Goal: Transaction & Acquisition: Book appointment/travel/reservation

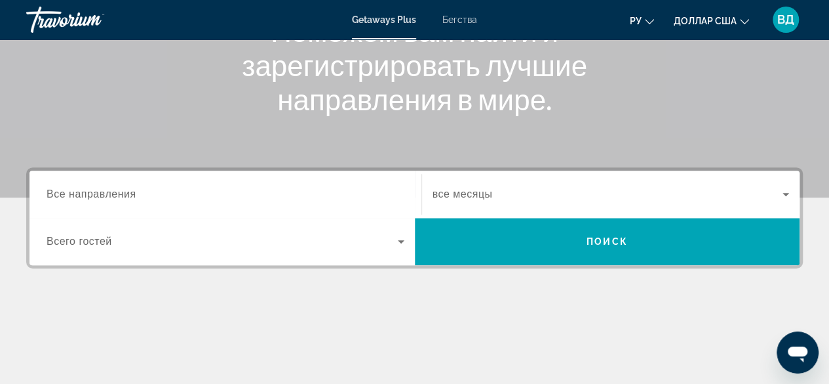
scroll to position [198, 0]
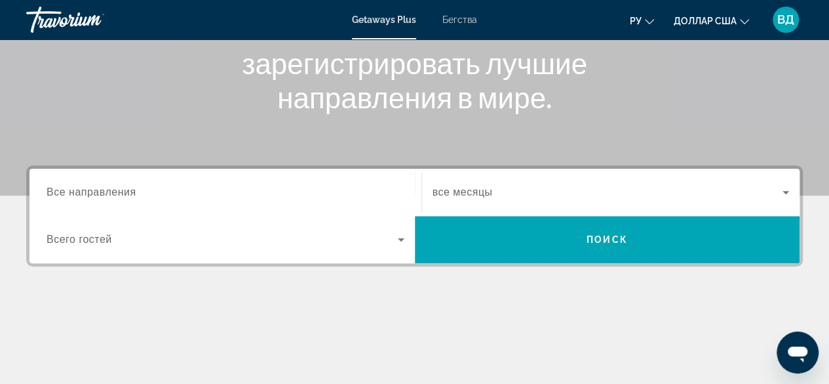
click at [117, 191] on font "Все направления" at bounding box center [92, 191] width 90 height 11
click at [117, 191] on input "Место назначения Все направления" at bounding box center [226, 193] width 358 height 16
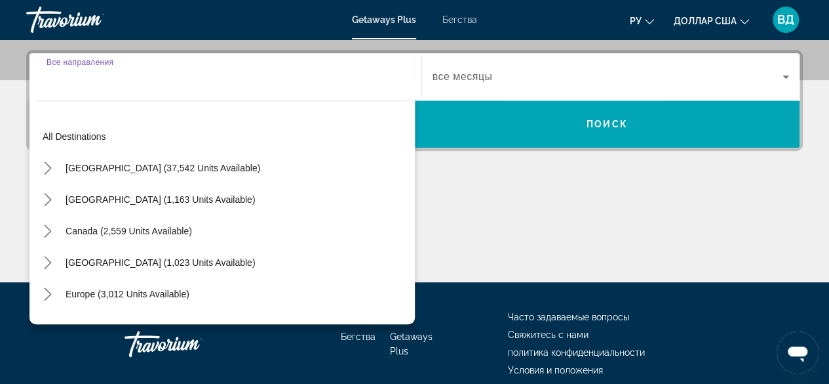
scroll to position [320, 0]
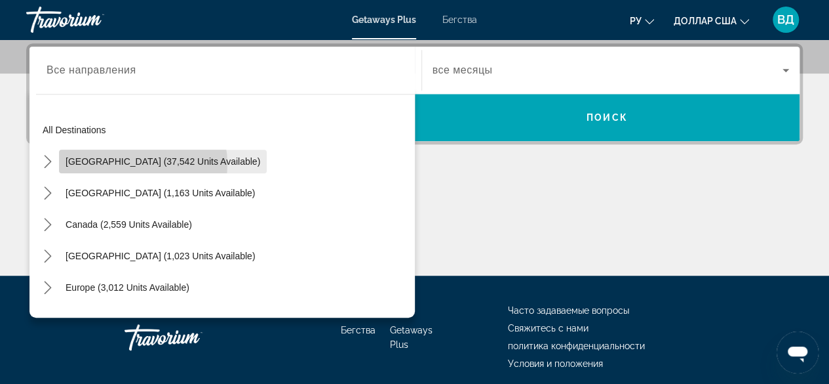
click at [120, 163] on span "[GEOGRAPHIC_DATA] (37,542 units available)" at bounding box center [163, 161] width 195 height 10
type input "**********"
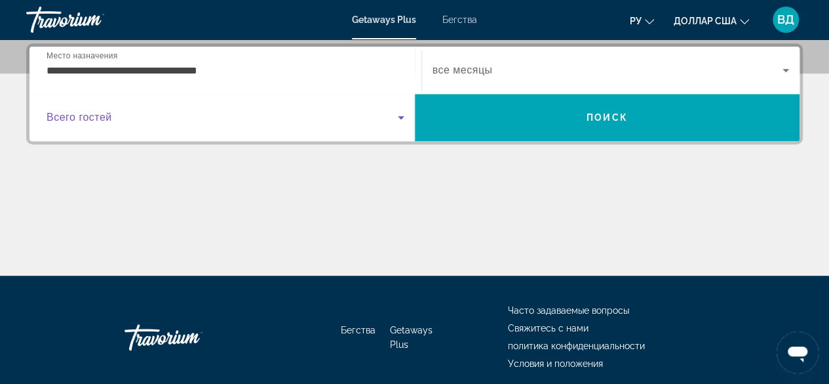
click at [399, 113] on icon "Виджет поиска" at bounding box center [401, 118] width 16 height 16
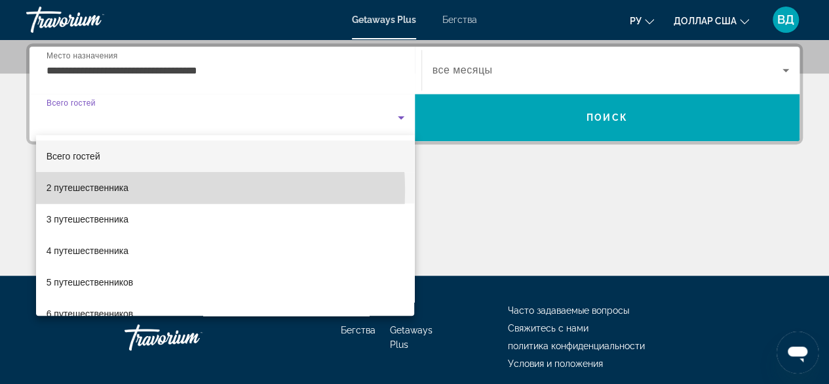
click at [132, 190] on mat-option "2 путешественника" at bounding box center [225, 187] width 379 height 31
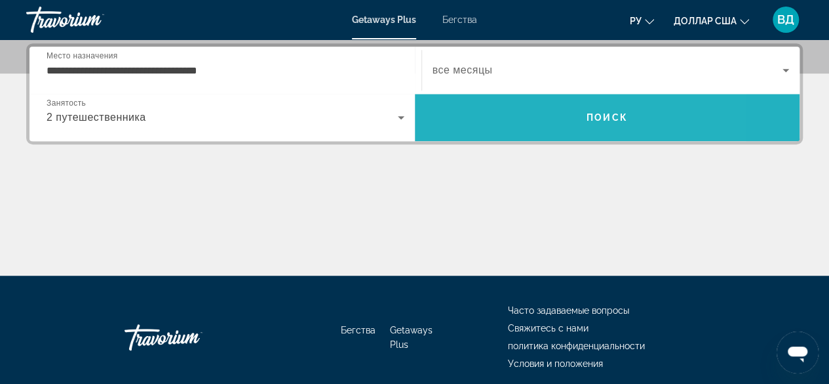
click at [611, 117] on font "Поиск" at bounding box center [607, 117] width 41 height 10
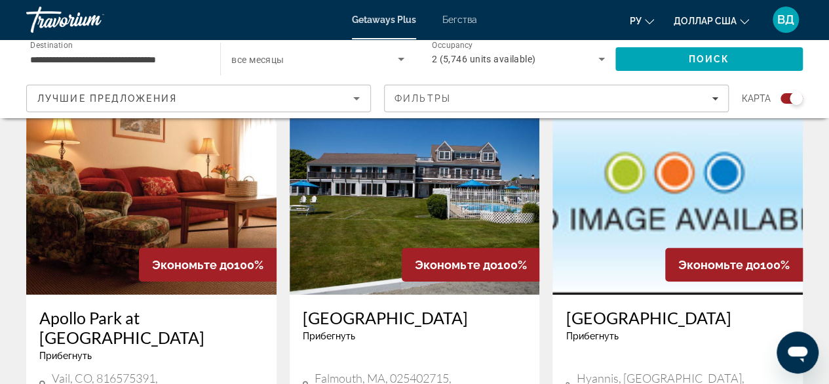
scroll to position [1961, 0]
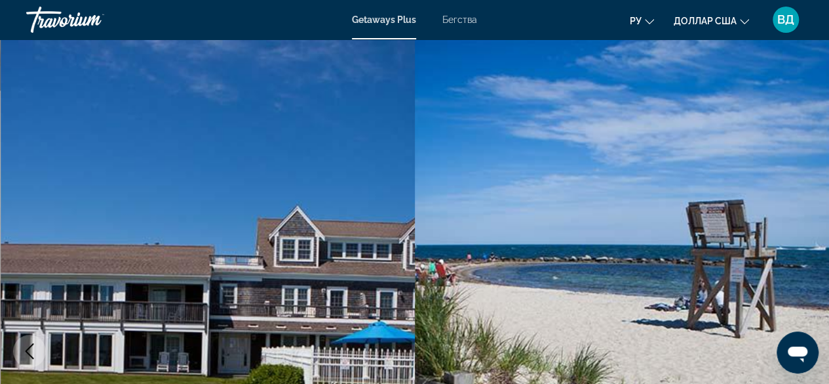
click at [397, 361] on img "Основное содержание" at bounding box center [208, 350] width 415 height 623
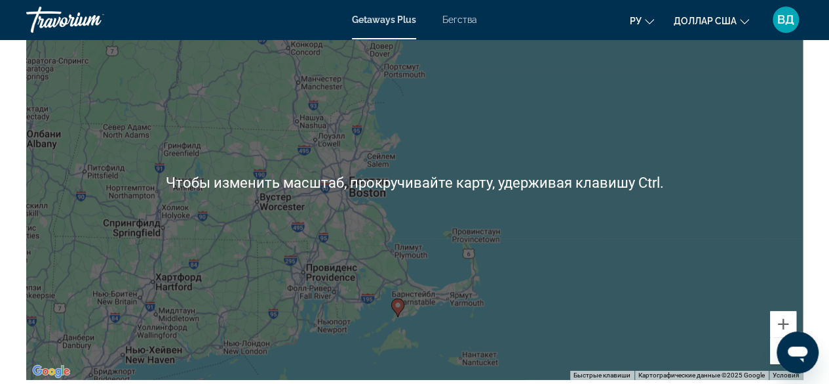
scroll to position [1987, 0]
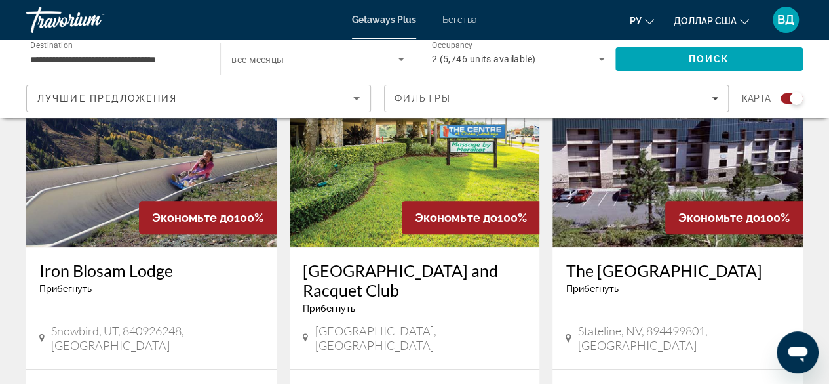
scroll to position [532, 0]
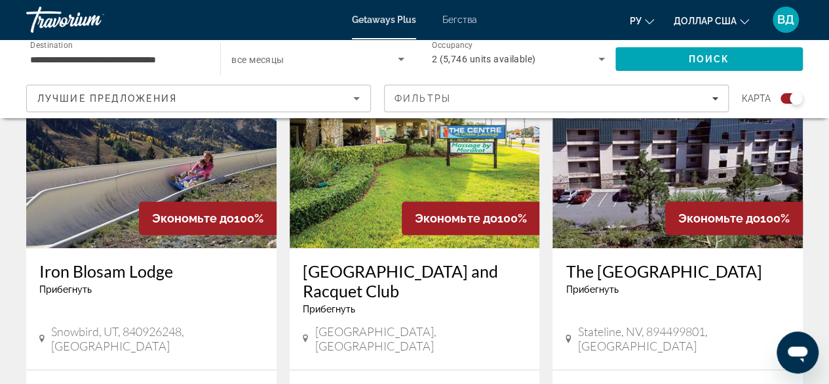
click at [370, 275] on h3 "[GEOGRAPHIC_DATA] and Racquet Club" at bounding box center [415, 280] width 224 height 39
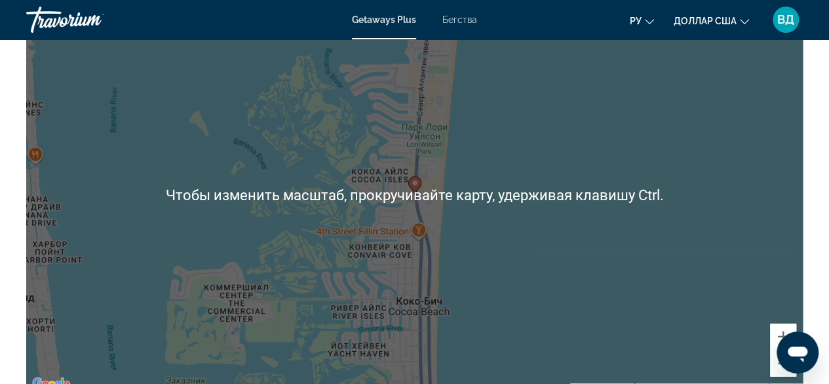
scroll to position [1967, 0]
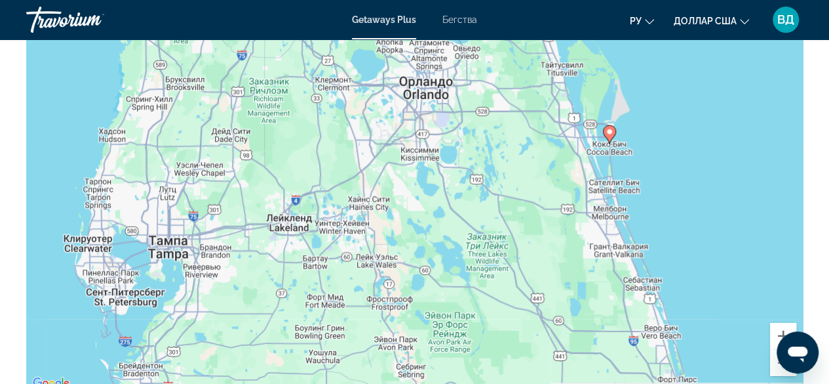
click at [643, 128] on div "Чтобы активировать перетаскивание с помощью клавиатуры, нажмите Alt + Ввод. Пос…" at bounding box center [414, 194] width 777 height 393
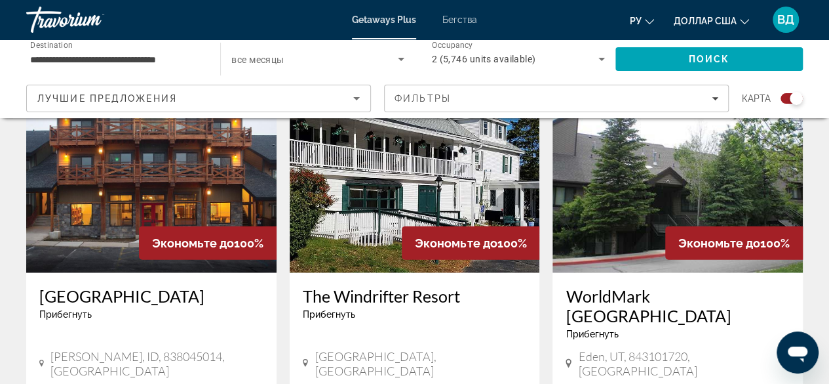
scroll to position [1528, 0]
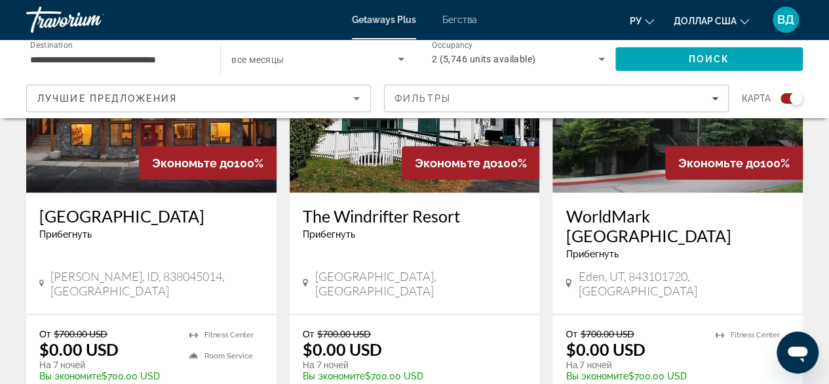
click at [78, 206] on h3 "[GEOGRAPHIC_DATA]" at bounding box center [151, 216] width 224 height 20
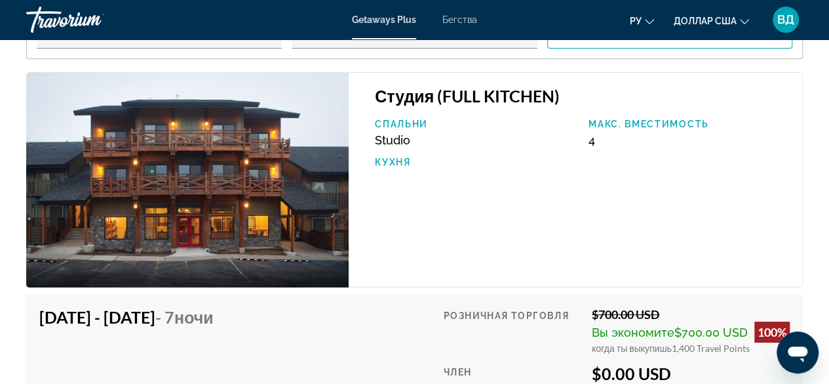
scroll to position [2426, 0]
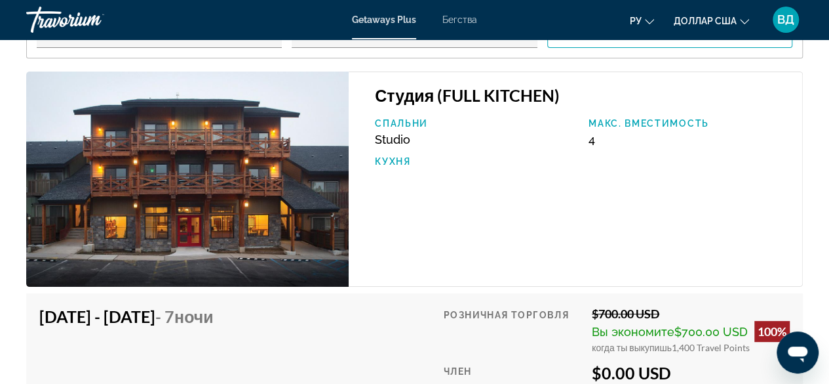
click at [417, 98] on h3 "Студия (FULL KITCHEN)" at bounding box center [582, 95] width 414 height 20
click at [272, 166] on img "Основное содержание" at bounding box center [187, 178] width 323 height 215
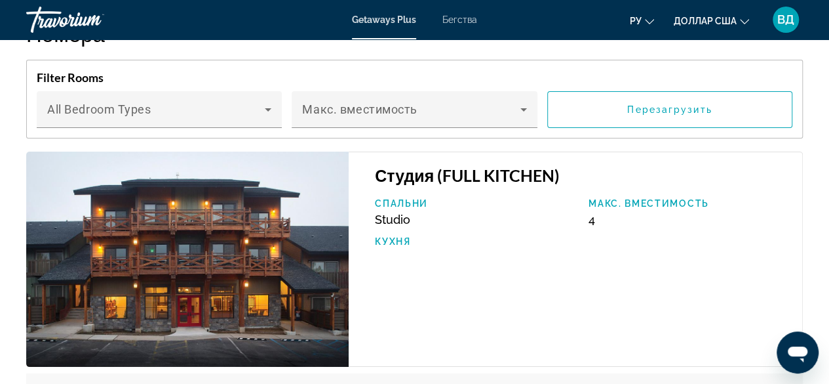
scroll to position [2437, 0]
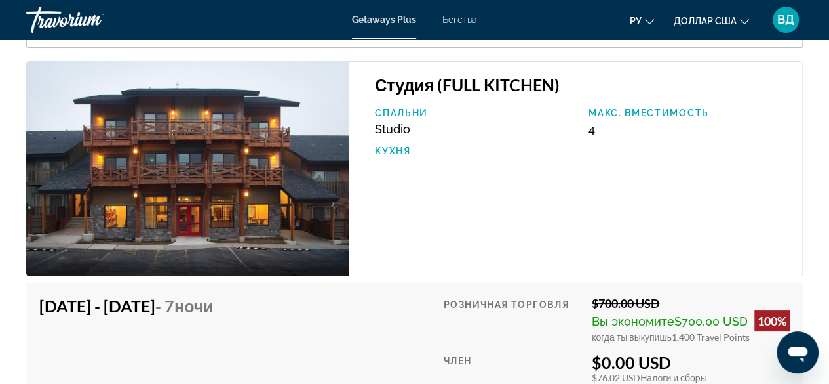
click at [300, 112] on img "Основное содержание" at bounding box center [187, 168] width 323 height 215
click at [389, 129] on span "Studio" at bounding box center [392, 129] width 35 height 14
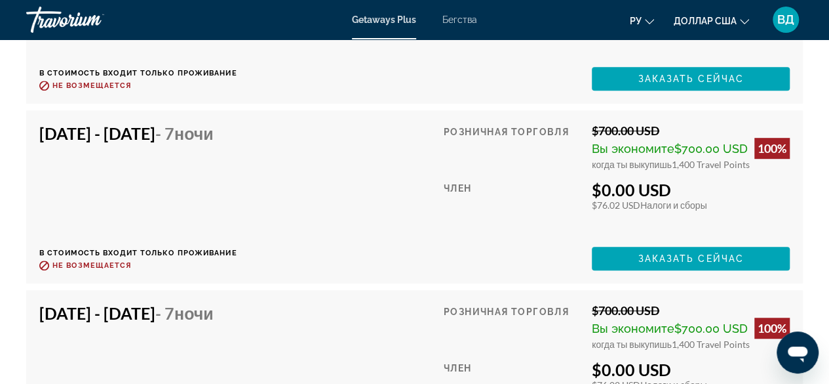
scroll to position [2788, 0]
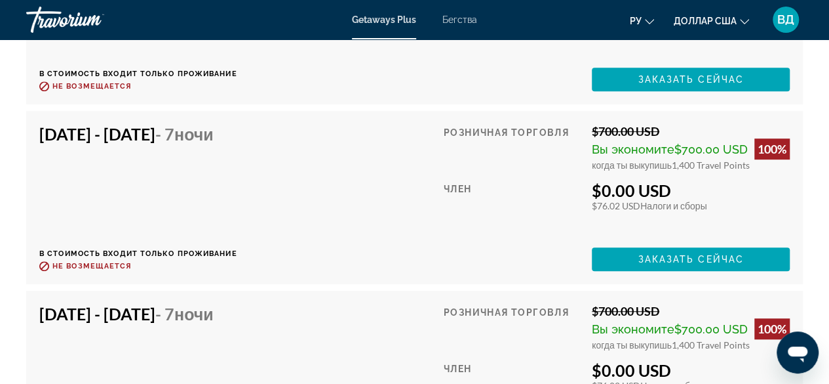
click at [548, 186] on div "Член" at bounding box center [513, 208] width 138 height 57
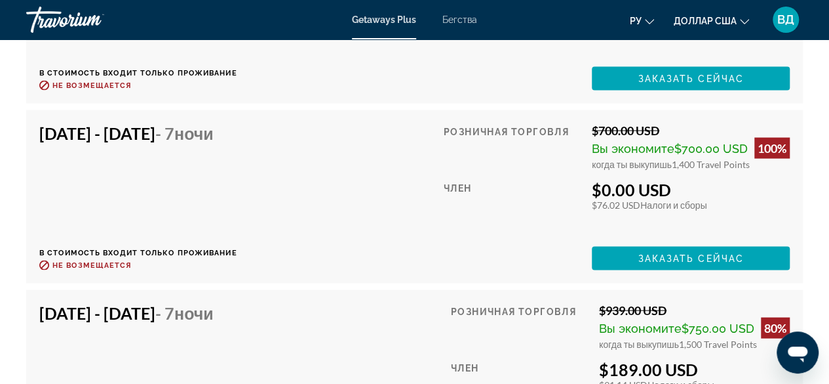
scroll to position [3657, 0]
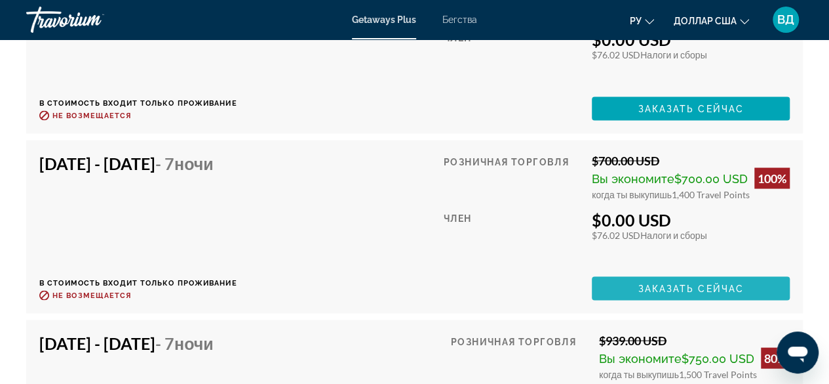
click at [678, 289] on span "Заказать сейчас" at bounding box center [691, 288] width 106 height 10
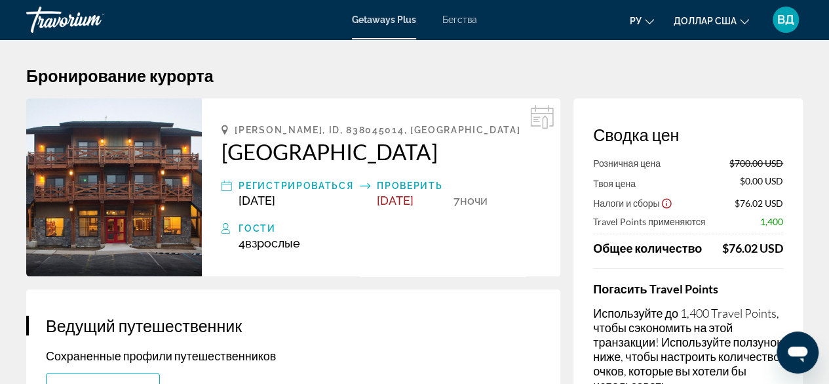
click at [678, 289] on h4 "Погасить Travel Points" at bounding box center [688, 288] width 190 height 14
click at [224, 148] on h2 "[GEOGRAPHIC_DATA]" at bounding box center [381, 151] width 319 height 26
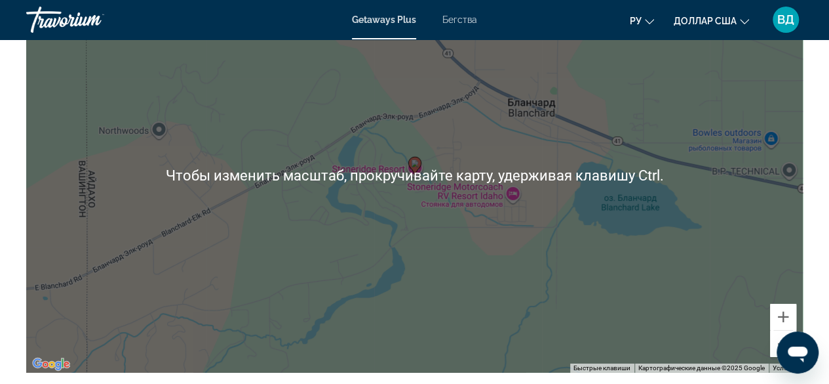
scroll to position [1969, 0]
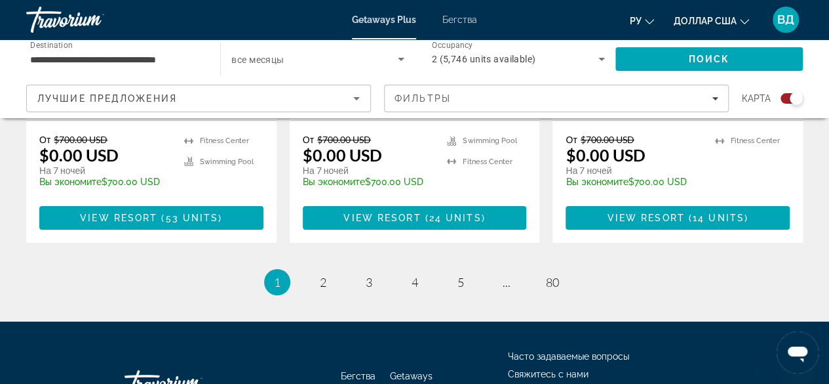
scroll to position [2201, 0]
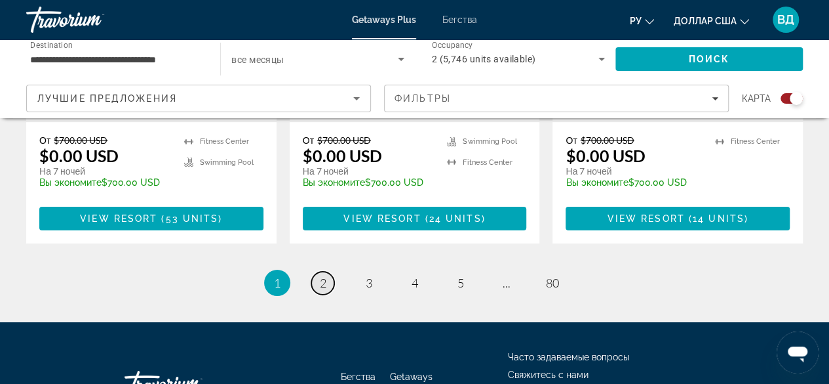
click at [317, 271] on link "page 2" at bounding box center [322, 282] width 23 height 23
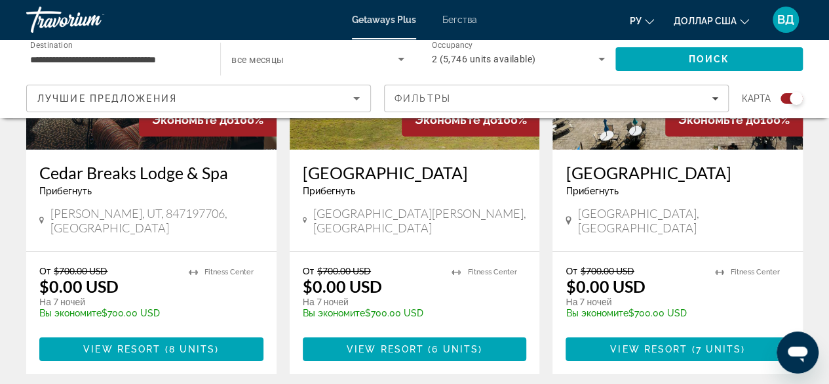
scroll to position [2148, 0]
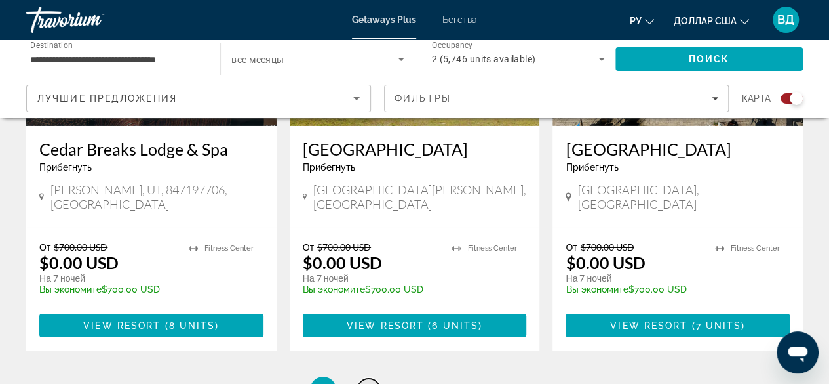
click at [363, 378] on link "page 3" at bounding box center [368, 389] width 23 height 23
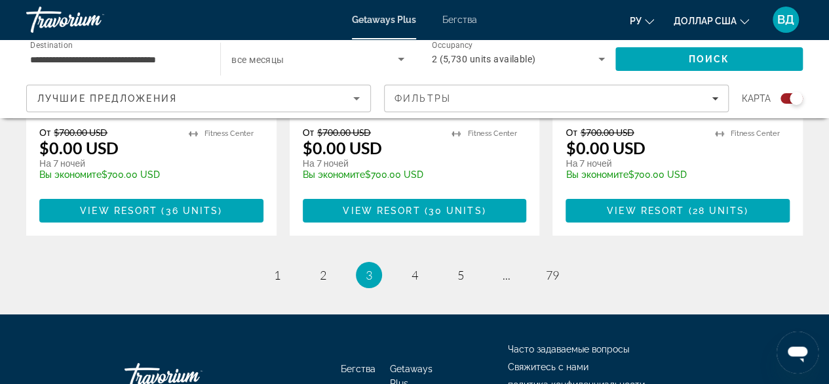
scroll to position [2249, 0]
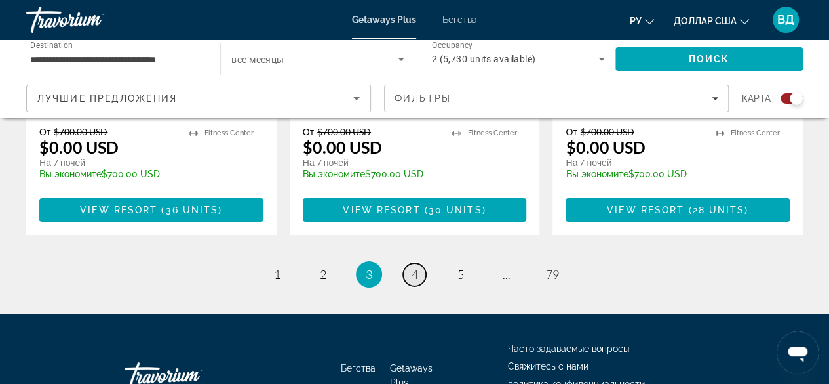
click at [413, 267] on span "4" at bounding box center [415, 274] width 7 height 14
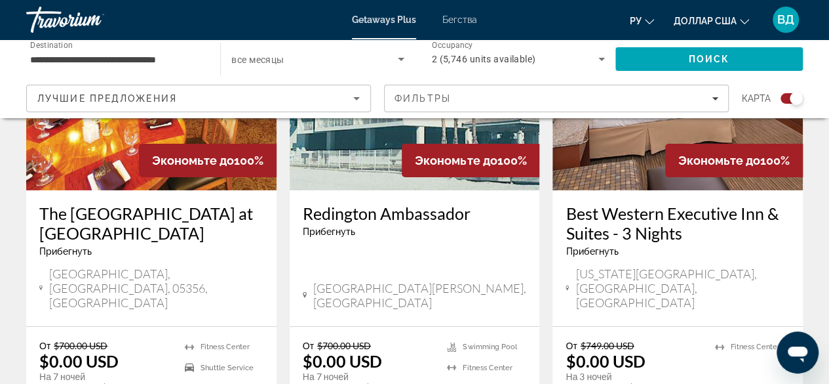
scroll to position [2090, 0]
click at [327, 203] on h3 "Redington Ambassador" at bounding box center [415, 213] width 224 height 20
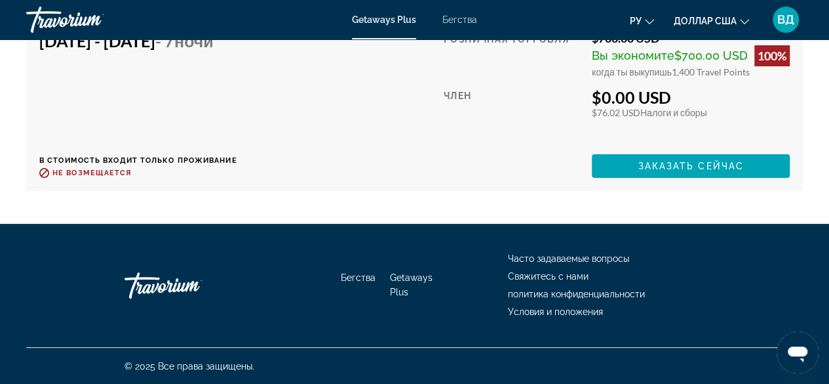
scroll to position [2486, 0]
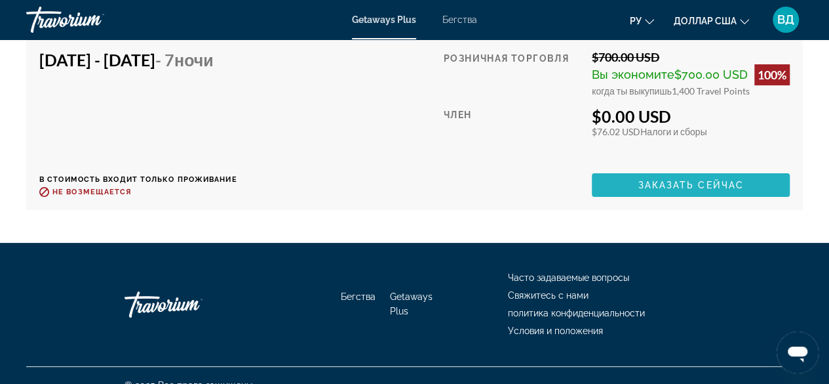
click at [700, 180] on span "Заказать сейчас" at bounding box center [691, 185] width 106 height 10
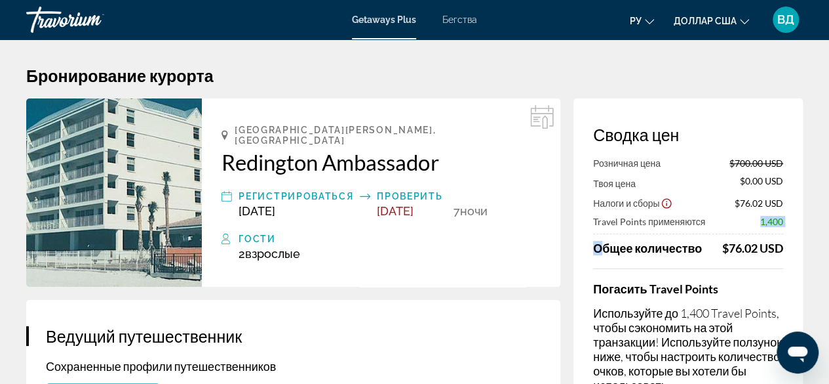
drag, startPoint x: 698, startPoint y: 221, endPoint x: 600, endPoint y: 245, distance: 101.3
click at [600, 245] on div "Розничная цена $700.00 USD Твоя цена $0.00 USD Налоги и сборы $76.02 USD Travel…" at bounding box center [688, 206] width 190 height 98
click at [513, 231] on div "Гости" at bounding box center [390, 239] width 302 height 16
click at [302, 155] on h2 "Redington Ambassador" at bounding box center [381, 162] width 319 height 26
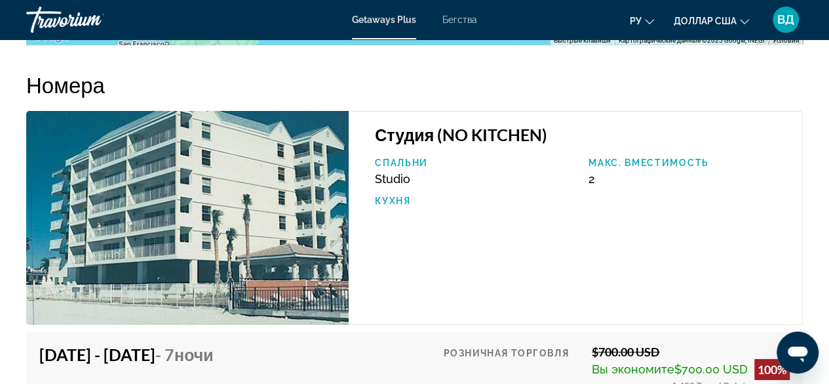
scroll to position [2189, 0]
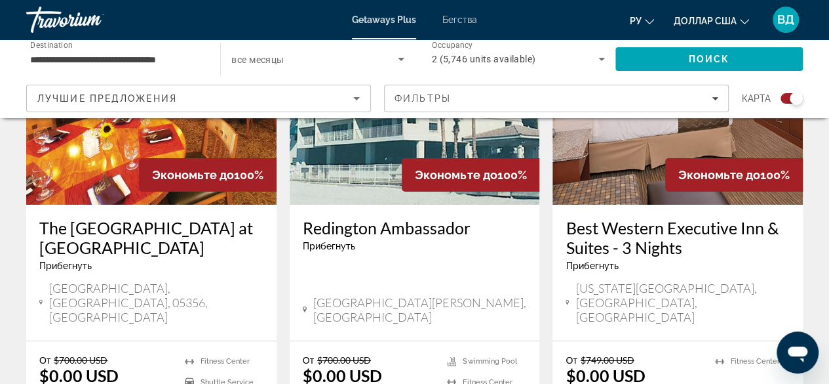
scroll to position [2071, 0]
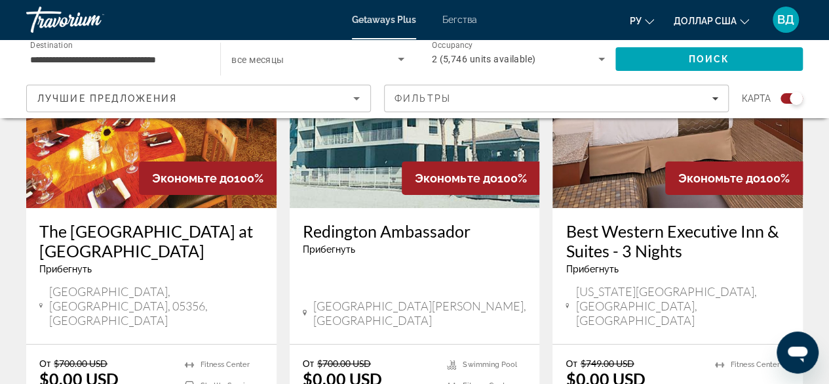
click at [666, 221] on h3 "Best Western Executive Inn & Suites - 3 Nights" at bounding box center [678, 240] width 224 height 39
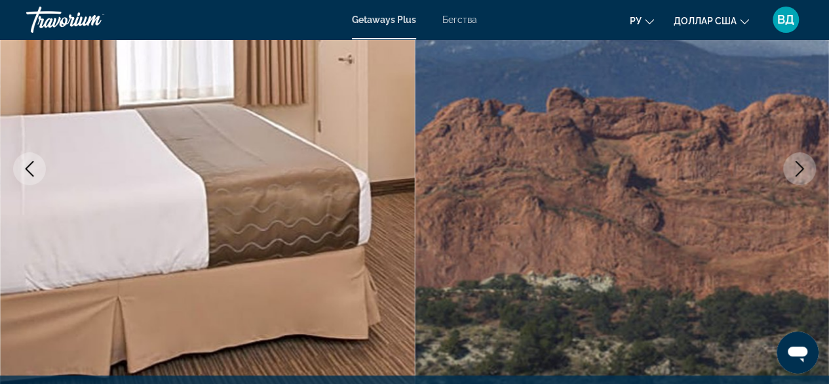
scroll to position [180, 0]
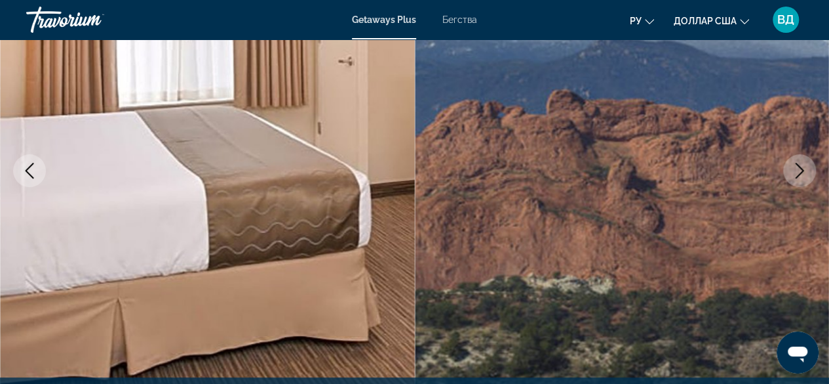
click at [799, 170] on icon "Next image" at bounding box center [800, 171] width 16 height 16
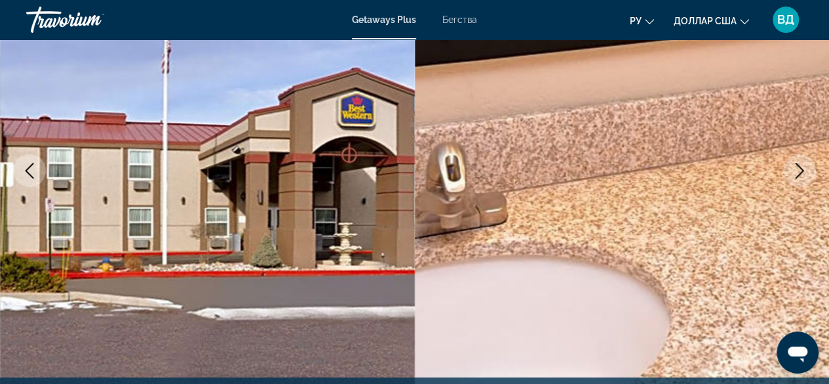
click at [799, 170] on icon "Next image" at bounding box center [800, 171] width 16 height 16
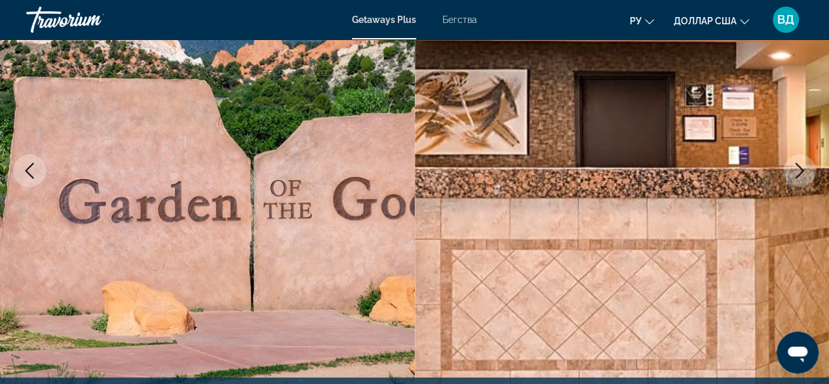
click at [799, 170] on icon "Next image" at bounding box center [800, 171] width 16 height 16
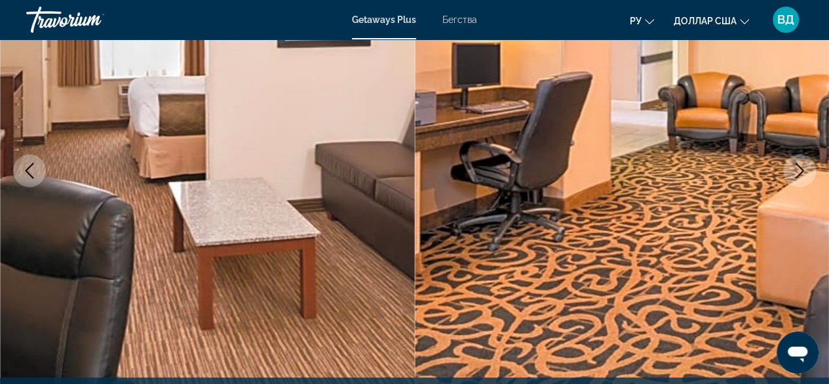
click at [799, 170] on icon "Next image" at bounding box center [800, 171] width 16 height 16
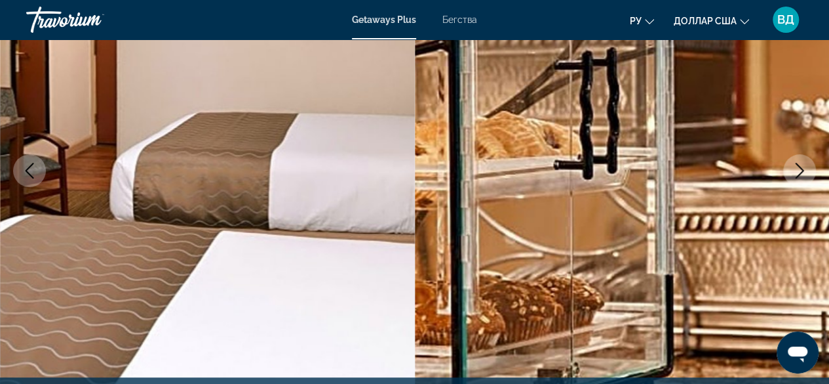
click at [799, 170] on icon "Next image" at bounding box center [800, 171] width 16 height 16
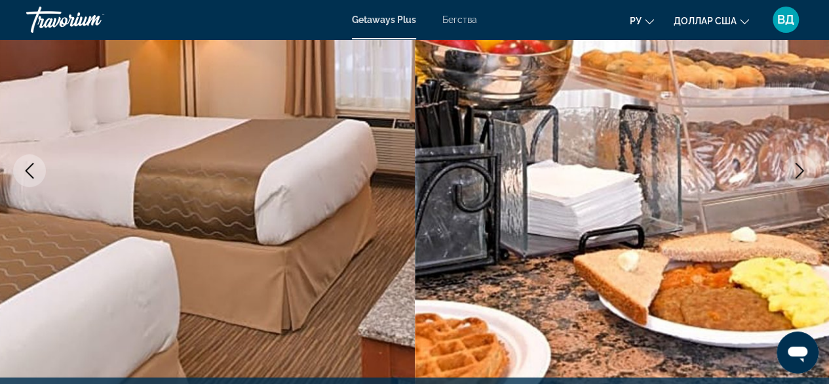
click at [799, 170] on icon "Next image" at bounding box center [800, 171] width 16 height 16
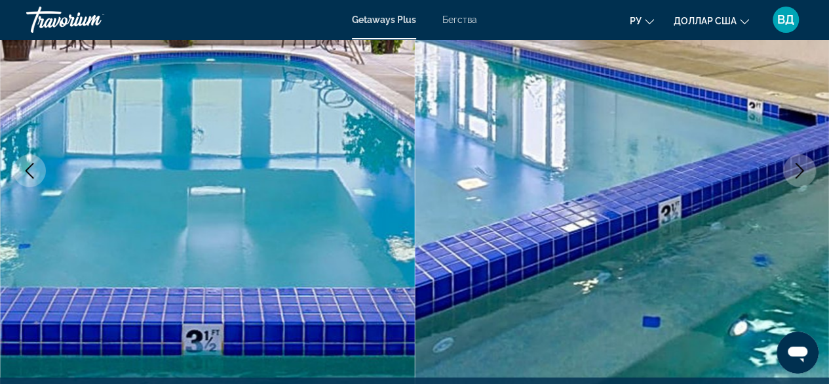
click at [799, 170] on icon "Next image" at bounding box center [800, 171] width 16 height 16
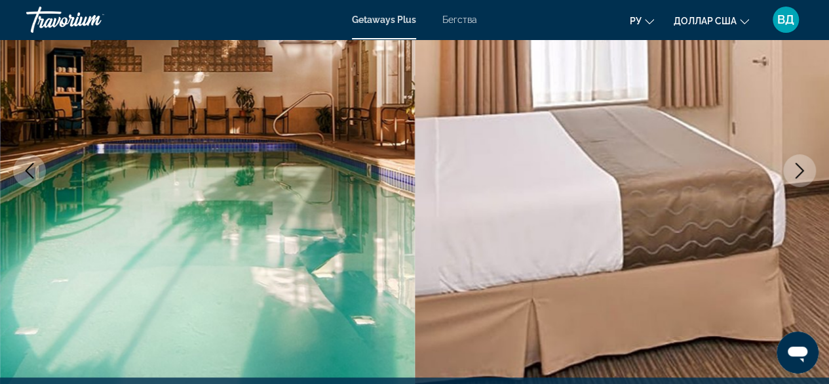
click at [799, 170] on icon "Next image" at bounding box center [800, 171] width 16 height 16
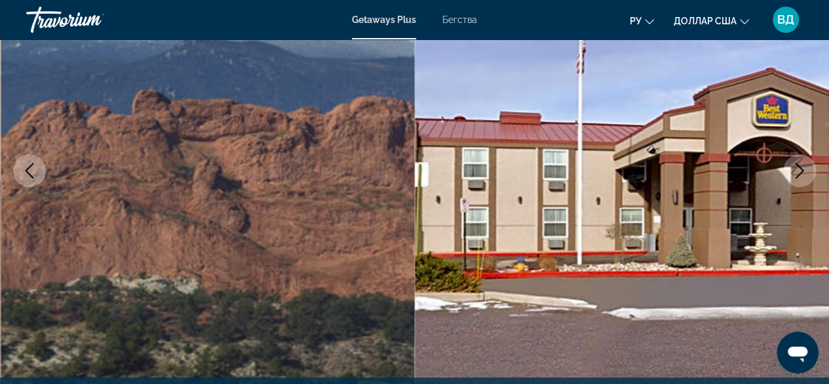
click at [799, 170] on icon "Next image" at bounding box center [800, 171] width 16 height 16
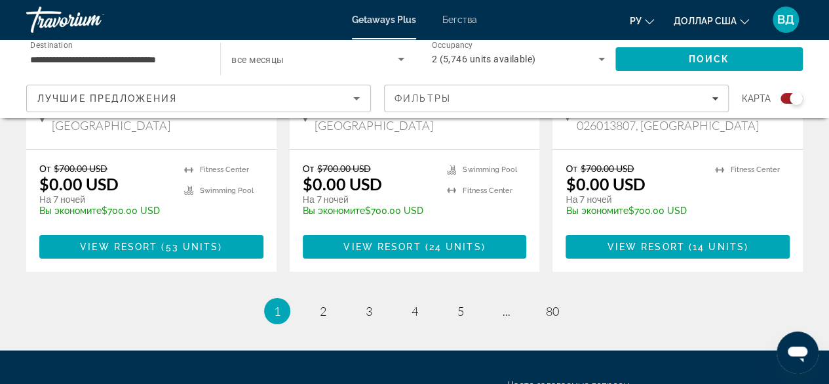
scroll to position [2202, 0]
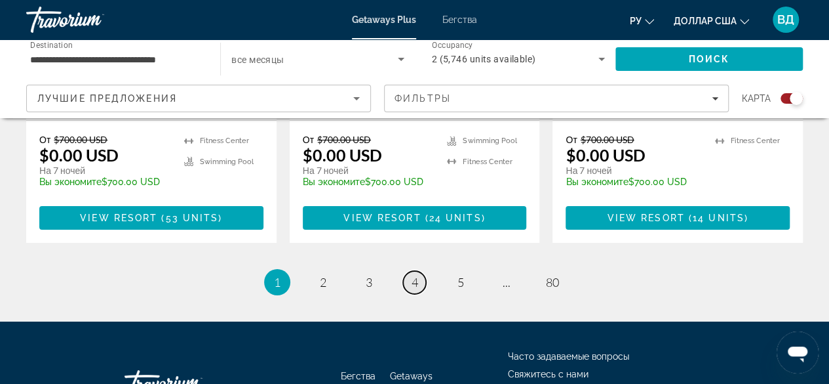
click at [416, 275] on span "4" at bounding box center [415, 282] width 7 height 14
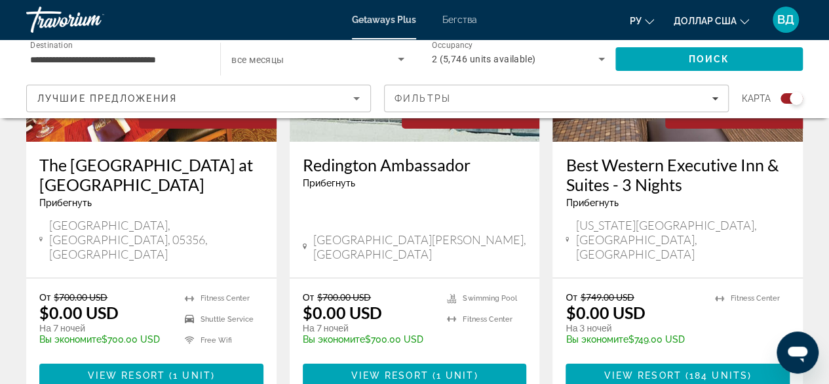
scroll to position [2218, 0]
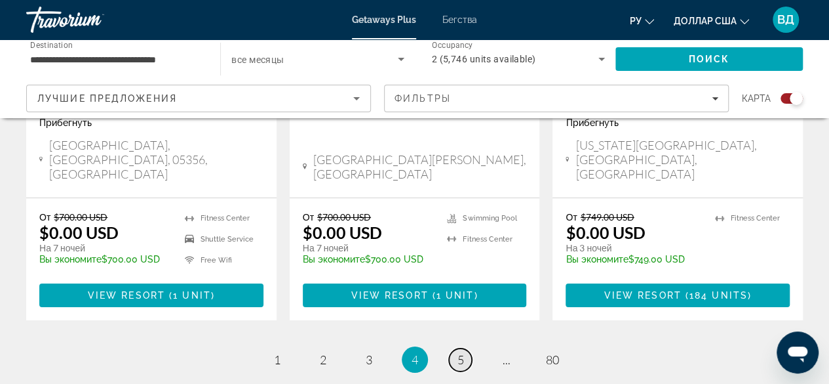
click at [465, 348] on link "page 5" at bounding box center [460, 359] width 23 height 23
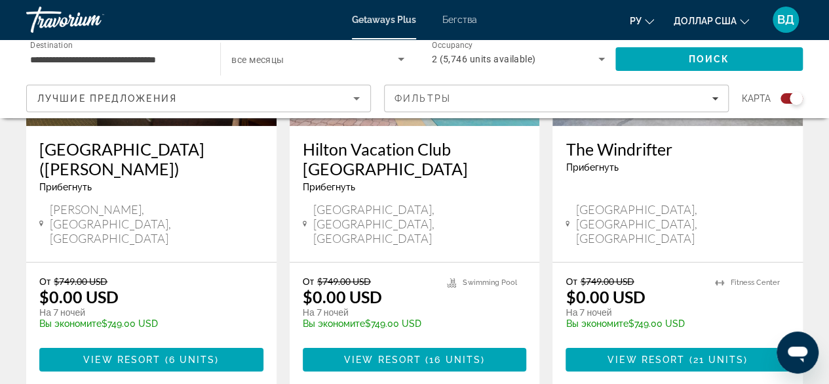
scroll to position [2138, 0]
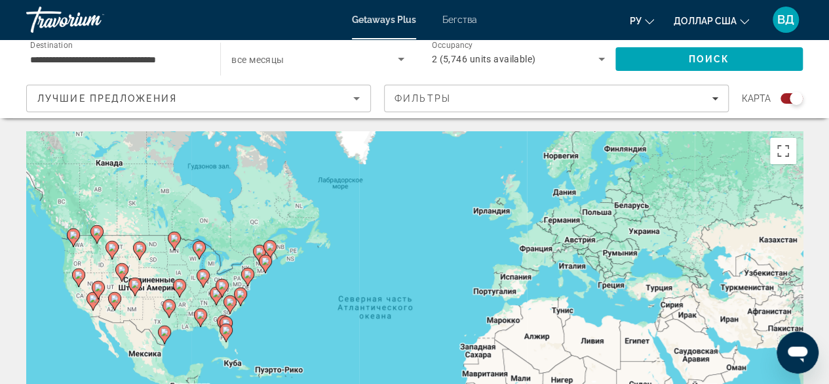
click at [460, 311] on div "Чтобы активировать перетаскивание с помощью клавиатуры, нажмите Alt + Ввод. Пос…" at bounding box center [414, 327] width 777 height 393
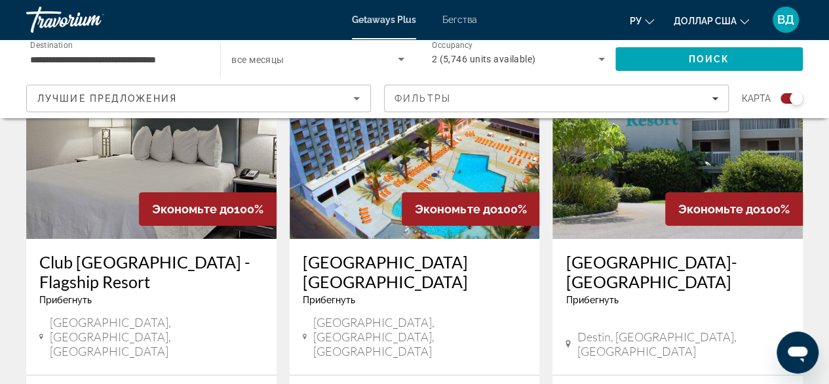
scroll to position [2006, 0]
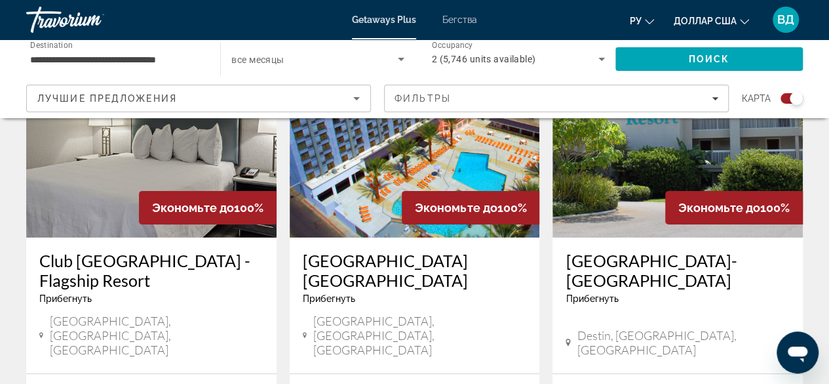
click at [643, 250] on h3 "[GEOGRAPHIC_DATA]-[GEOGRAPHIC_DATA]" at bounding box center [678, 269] width 224 height 39
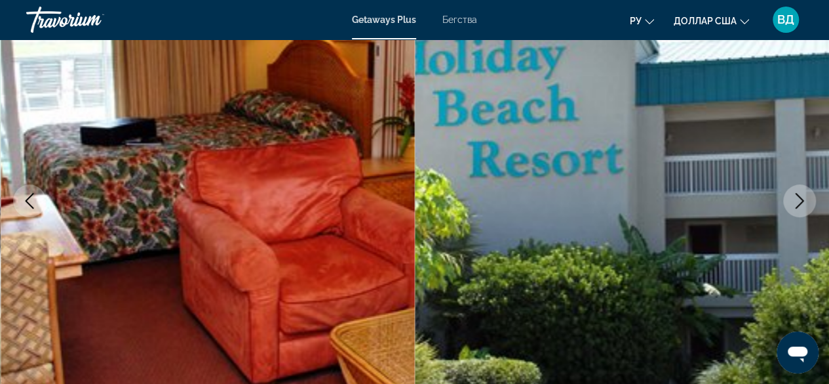
scroll to position [151, 0]
click at [810, 201] on button "Next image" at bounding box center [800, 200] width 33 height 33
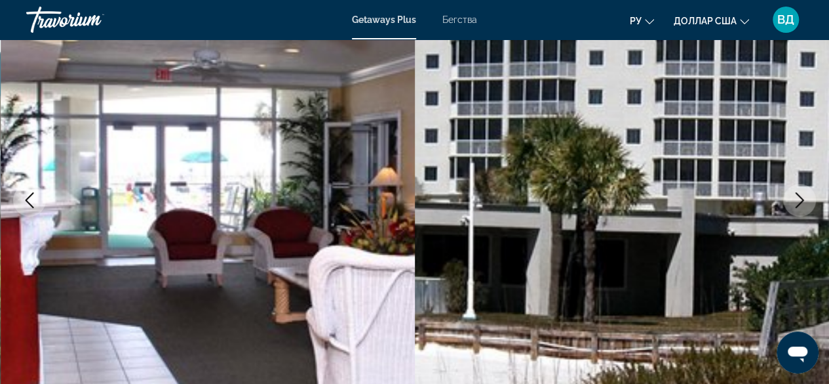
click at [810, 201] on button "Next image" at bounding box center [800, 200] width 33 height 33
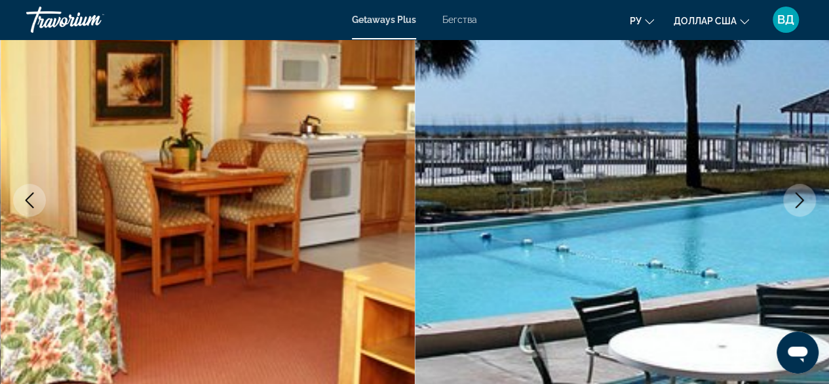
click at [810, 201] on button "Next image" at bounding box center [800, 200] width 33 height 33
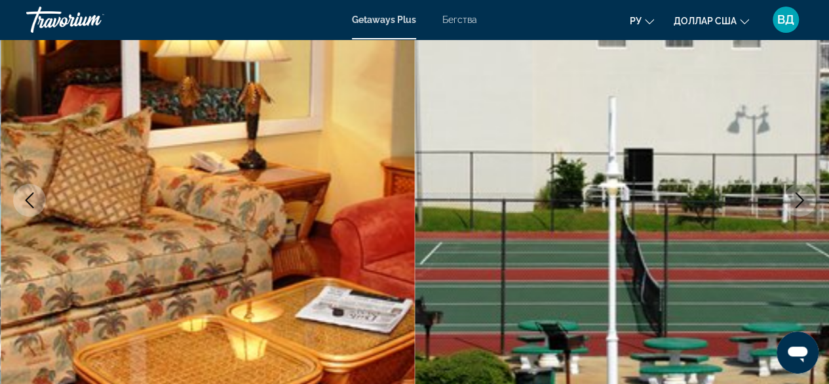
click at [810, 201] on button "Next image" at bounding box center [800, 200] width 33 height 33
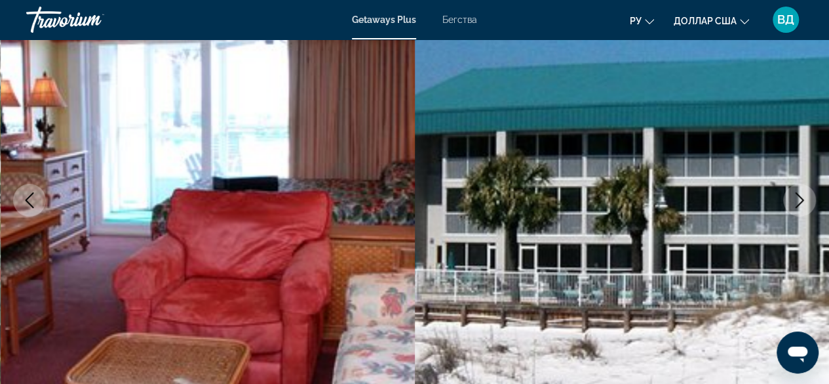
click at [810, 201] on button "Next image" at bounding box center [800, 200] width 33 height 33
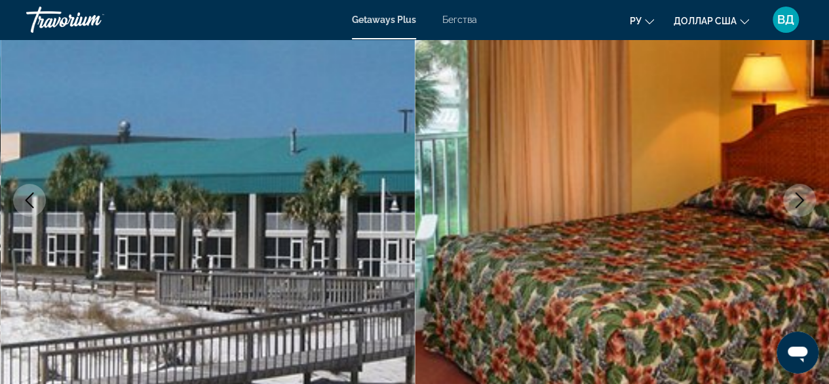
click at [810, 201] on button "Next image" at bounding box center [800, 200] width 33 height 33
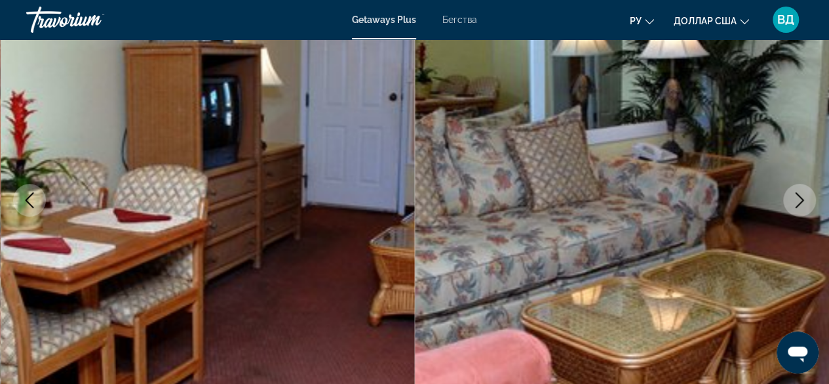
click at [810, 201] on button "Next image" at bounding box center [800, 200] width 33 height 33
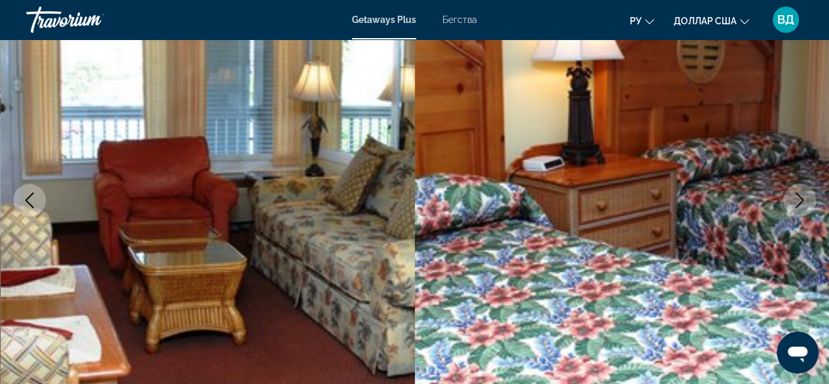
click at [810, 201] on button "Next image" at bounding box center [800, 200] width 33 height 33
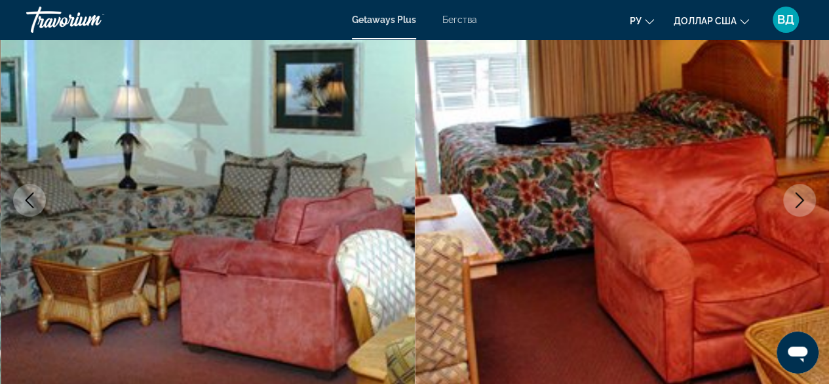
drag, startPoint x: 810, startPoint y: 201, endPoint x: 393, endPoint y: 303, distance: 428.6
click at [393, 303] on img "Основное содержание" at bounding box center [208, 200] width 415 height 623
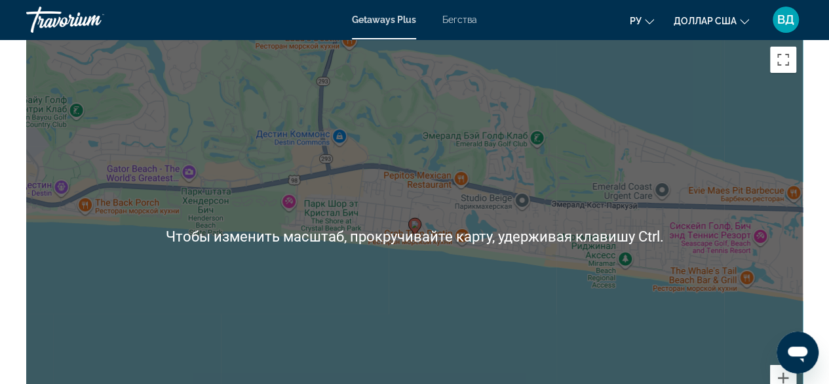
scroll to position [2208, 0]
click at [534, 283] on div "Чтобы активировать перетаскивание с помощью клавиатуры, нажмите Alt + Ввод. Пос…" at bounding box center [414, 235] width 777 height 393
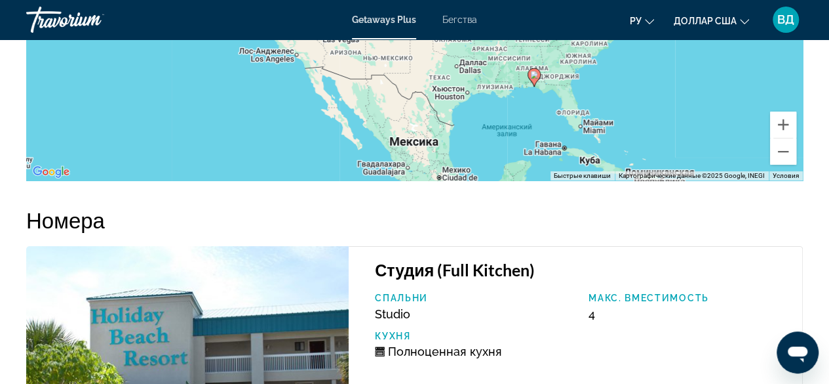
scroll to position [2294, 0]
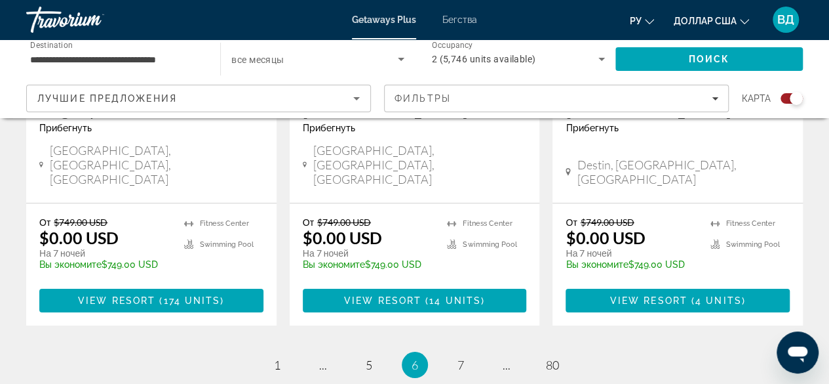
scroll to position [2183, 0]
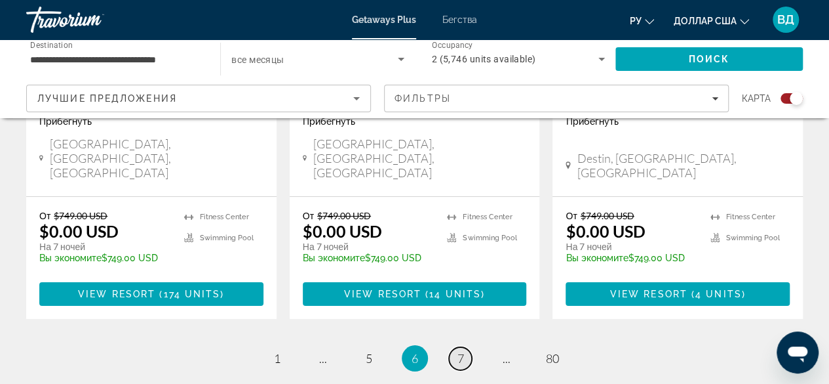
click at [462, 351] on span "7" at bounding box center [461, 358] width 7 height 14
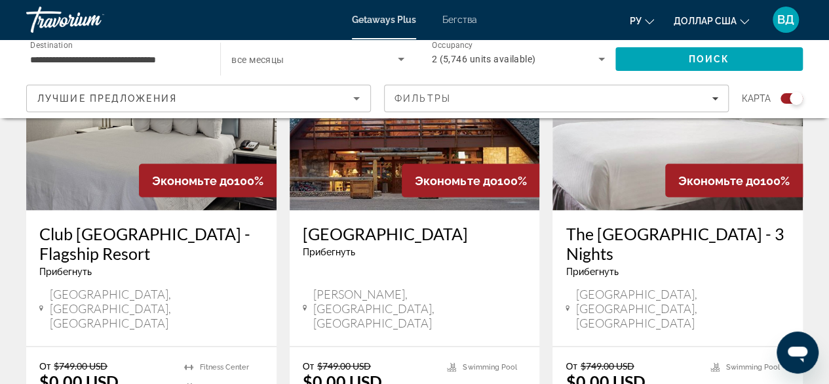
scroll to position [1084, 0]
click at [637, 287] on span "[GEOGRAPHIC_DATA], [GEOGRAPHIC_DATA], [GEOGRAPHIC_DATA]" at bounding box center [683, 308] width 214 height 43
click at [601, 224] on h3 "The [GEOGRAPHIC_DATA] - 3 Nights" at bounding box center [678, 243] width 224 height 39
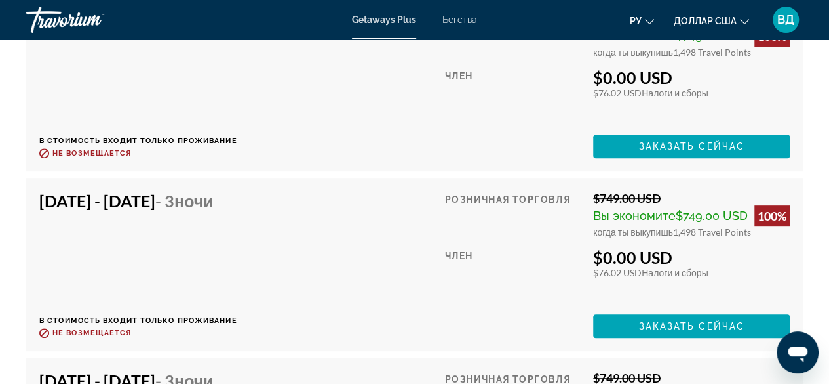
scroll to position [2612, 0]
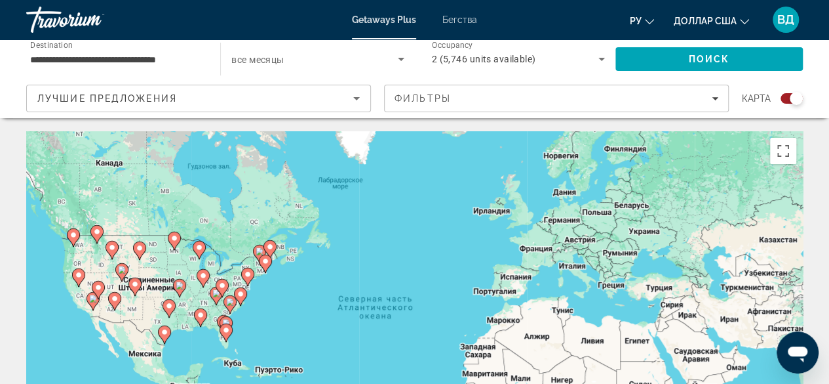
click at [370, 271] on div "Чтобы активировать перетаскивание с помощью клавиатуры, нажмите Alt + Ввод. Пос…" at bounding box center [414, 327] width 777 height 393
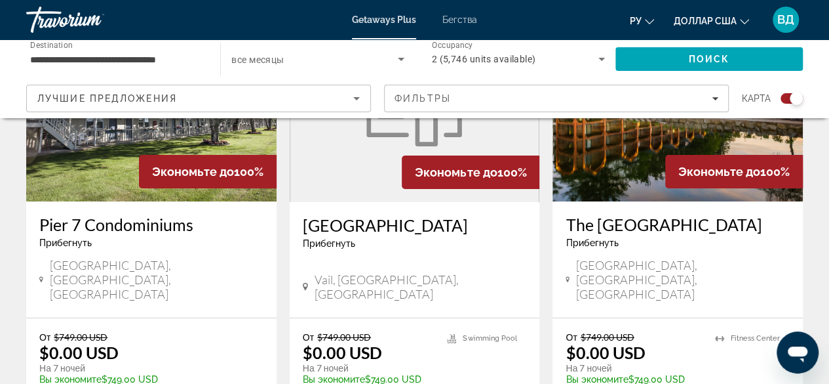
scroll to position [2149, 0]
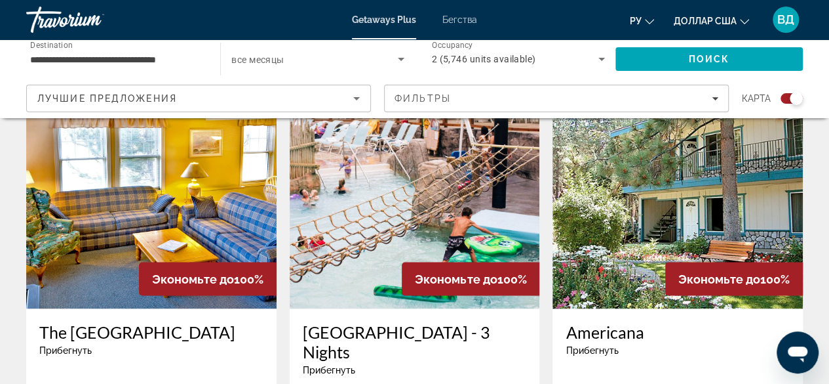
scroll to position [1006, 0]
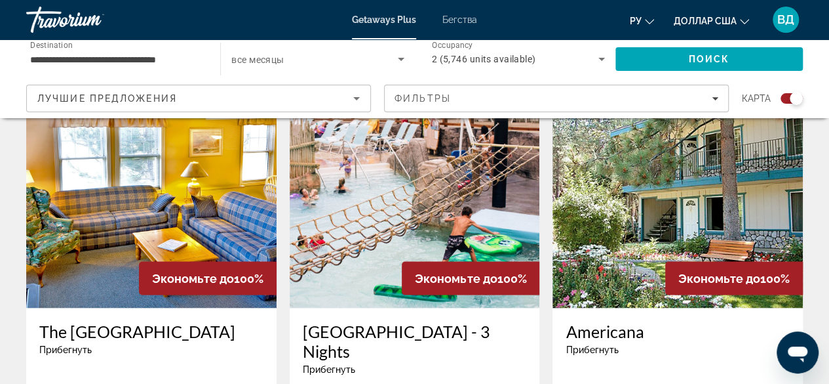
click at [468, 363] on div "Прибегнуть - Это курорт только для взрослых" at bounding box center [415, 368] width 224 height 10
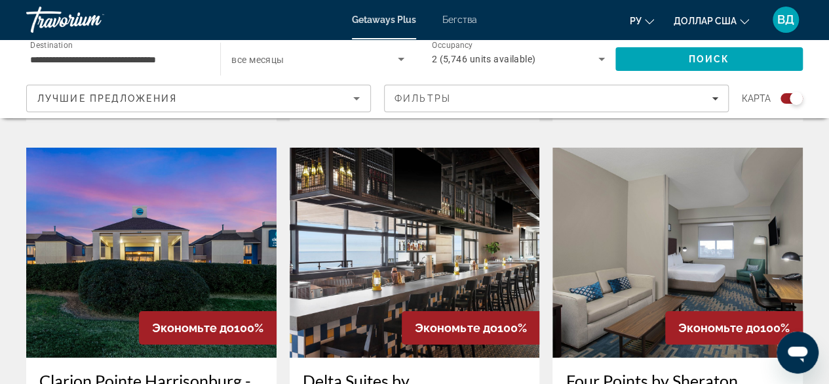
scroll to position [1967, 0]
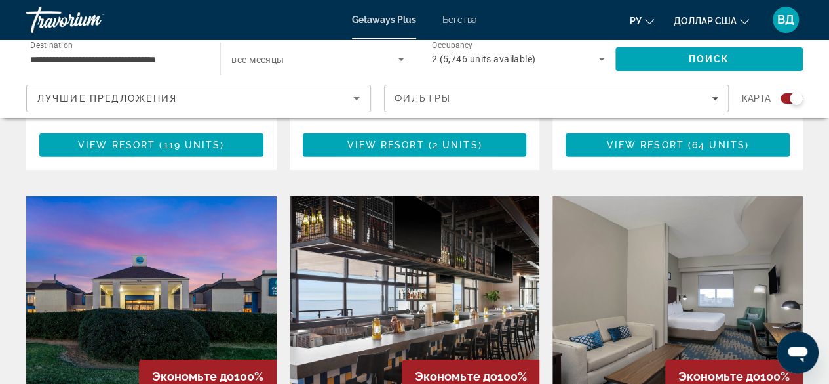
scroll to position [1916, 0]
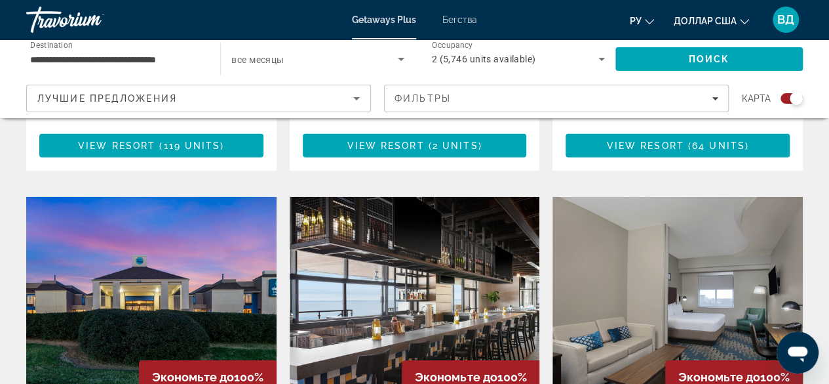
drag, startPoint x: 468, startPoint y: 275, endPoint x: 410, endPoint y: 296, distance: 61.6
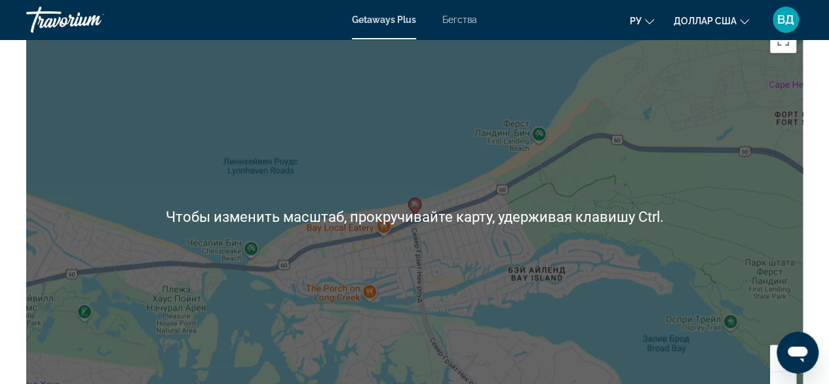
scroll to position [1690, 0]
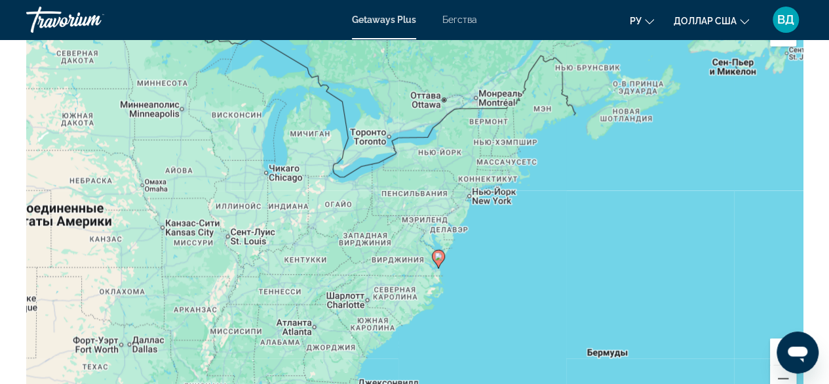
drag, startPoint x: 448, startPoint y: 260, endPoint x: 314, endPoint y: 207, distance: 143.9
click at [314, 207] on div "Чтобы активировать перетаскивание с помощью клавиатуры, нажмите Alt + Ввод. Пос…" at bounding box center [414, 210] width 777 height 393
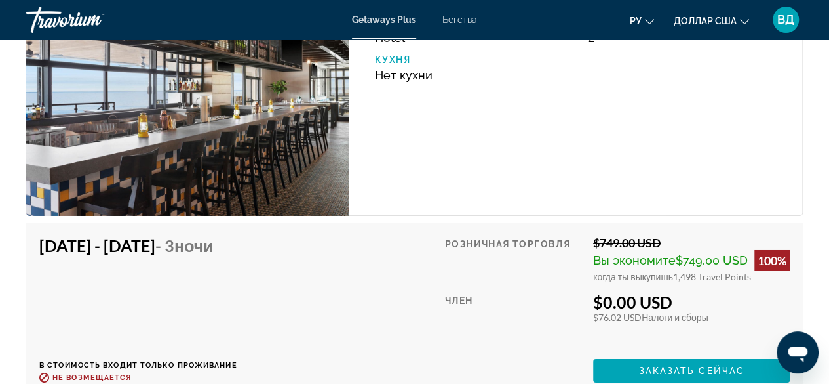
scroll to position [2189, 0]
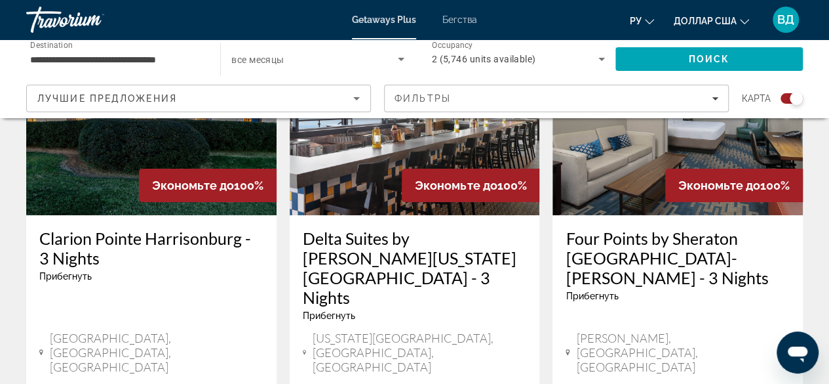
scroll to position [2179, 0]
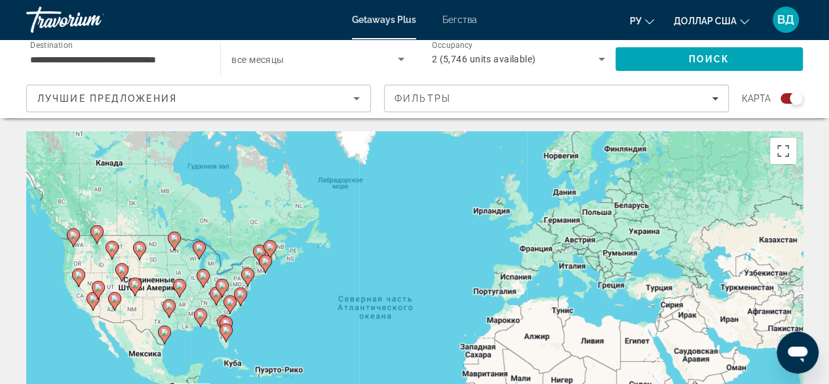
click at [461, 271] on div "Чтобы активировать перетаскивание с помощью клавиатуры, нажмите Alt + Ввод. Пос…" at bounding box center [414, 327] width 777 height 393
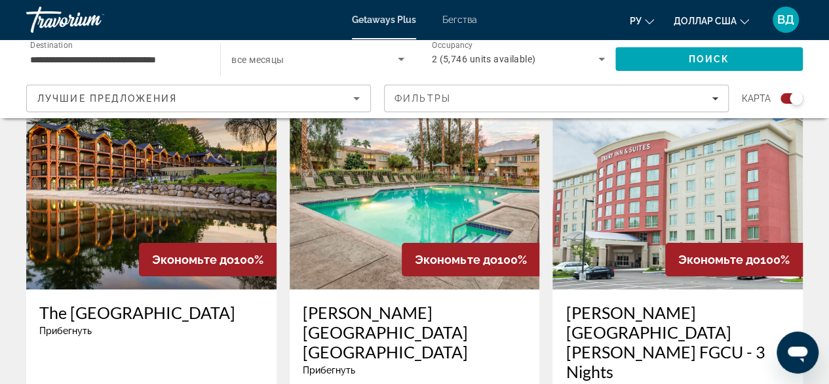
scroll to position [2088, 0]
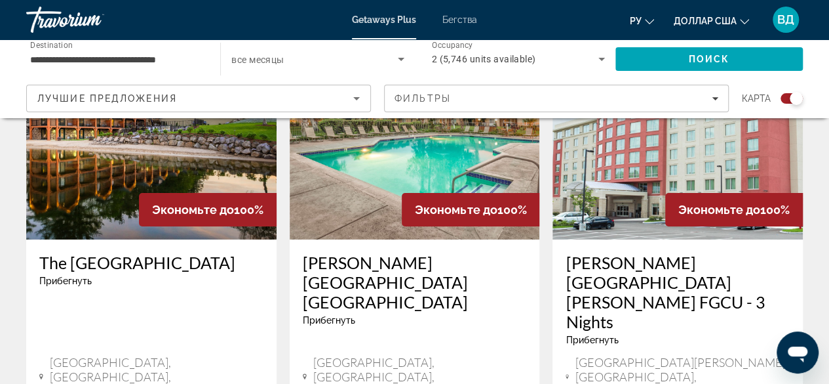
click at [647, 252] on h3 "[PERSON_NAME][GEOGRAPHIC_DATA][PERSON_NAME] FGCU - 3 Nights" at bounding box center [678, 291] width 224 height 79
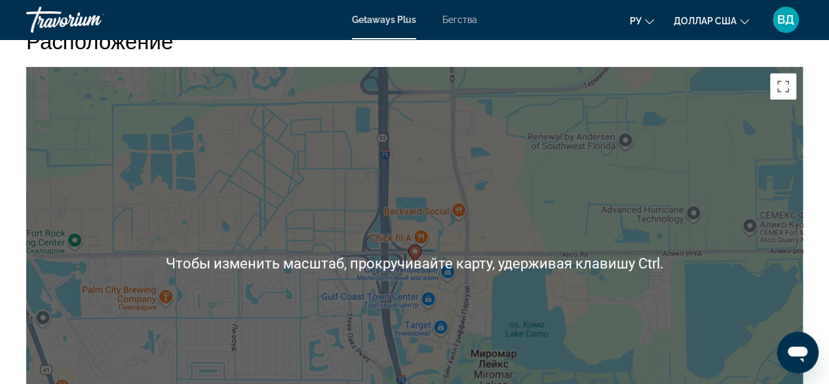
scroll to position [1722, 0]
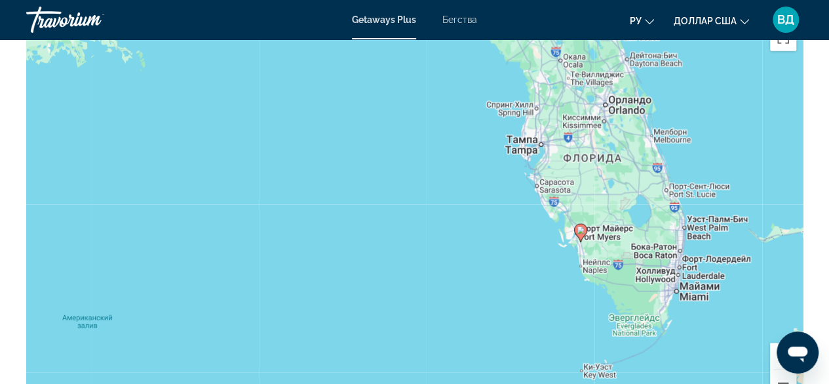
click at [599, 226] on div "Чтобы активировать перетаскивание с помощью клавиатуры, нажмите Alt + Ввод. Пос…" at bounding box center [414, 214] width 777 height 393
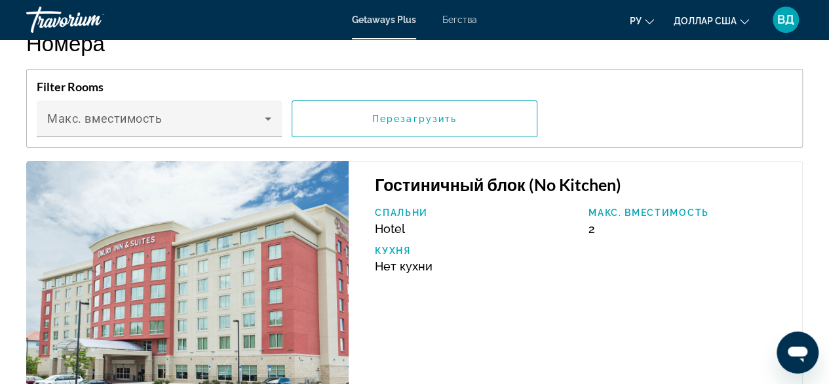
scroll to position [2141, 0]
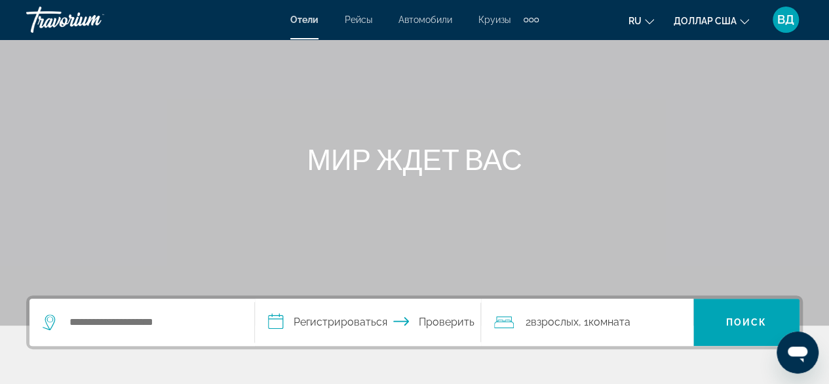
scroll to position [114, 0]
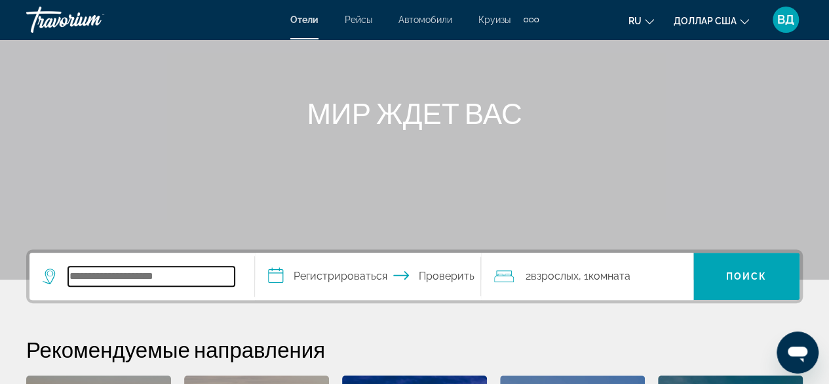
click at [168, 270] on input "Поиск отеля" at bounding box center [151, 276] width 167 height 20
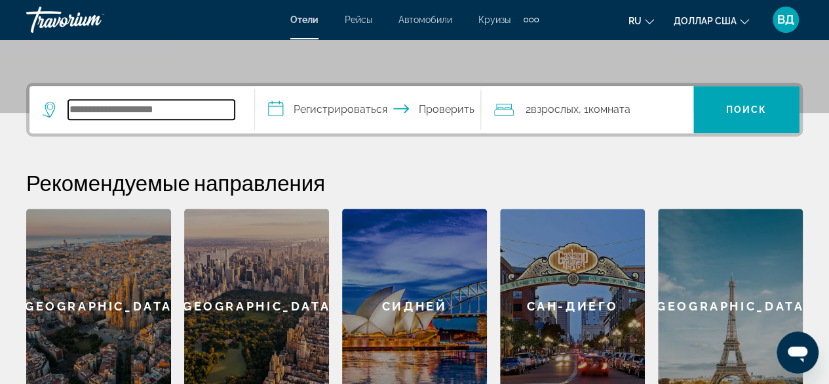
scroll to position [338, 0]
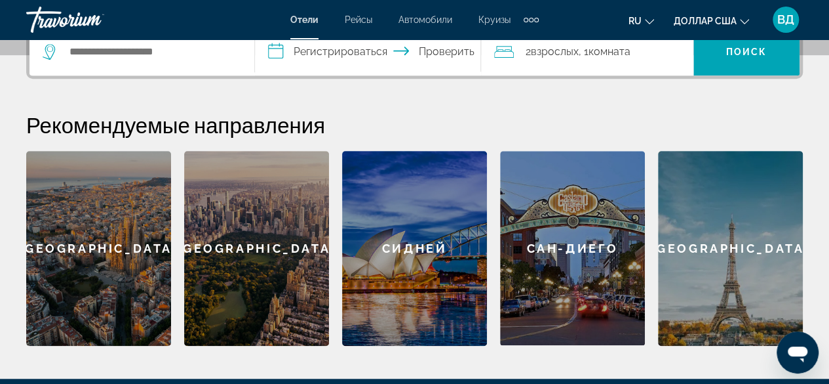
click at [584, 255] on div "Сан-Диего" at bounding box center [572, 248] width 145 height 194
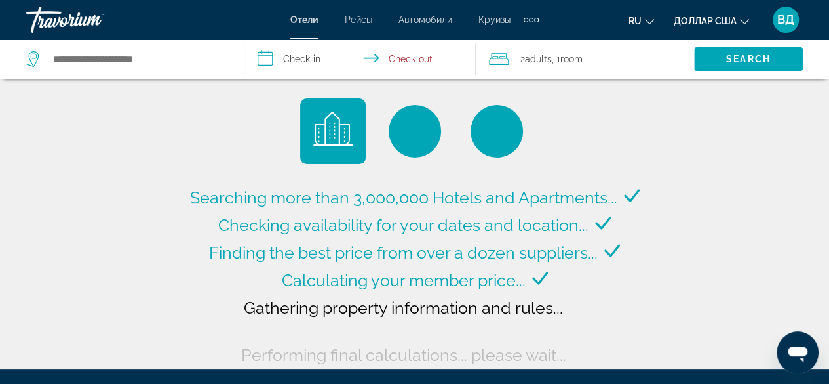
type input "**********"
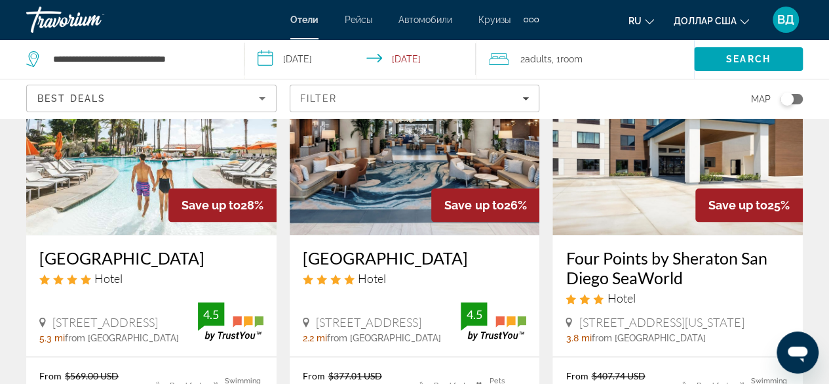
scroll to position [683, 0]
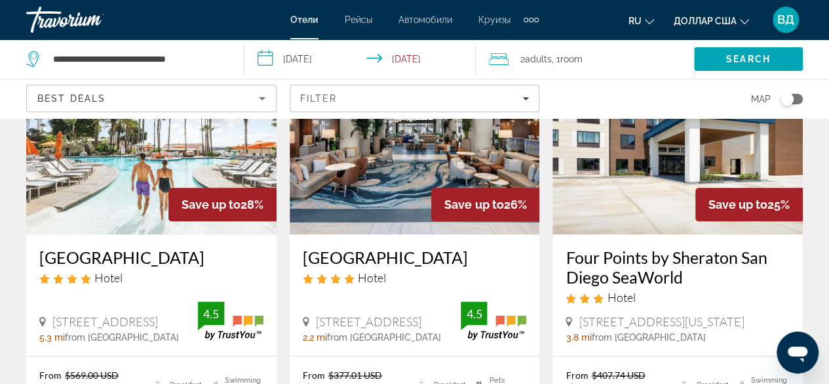
click at [538, 283] on div "Sheraton San Diego Resort Hotel 1380 Harbor Island Dr, San Diego 2.2 mi from Sa…" at bounding box center [415, 294] width 250 height 121
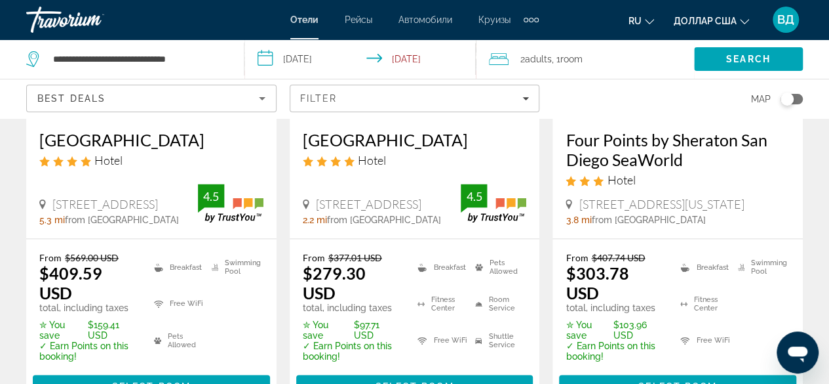
scroll to position [799, 0]
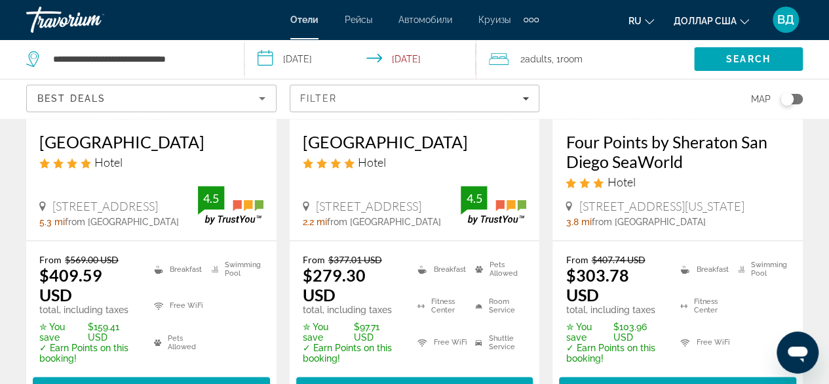
click at [422, 203] on span "1380 Harbor Island Dr, San Diego" at bounding box center [369, 206] width 106 height 14
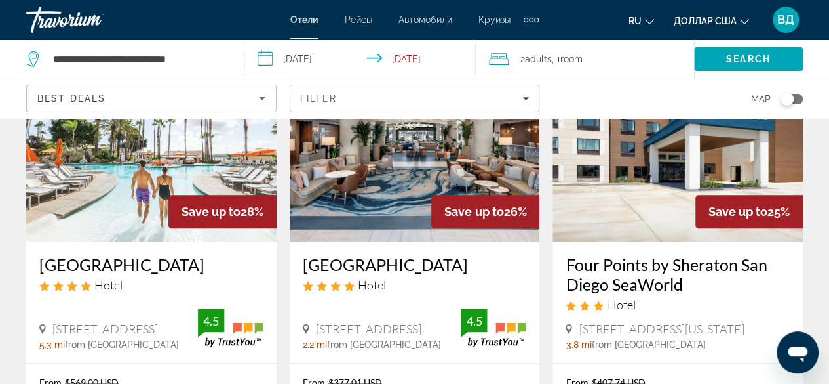
scroll to position [704, 0]
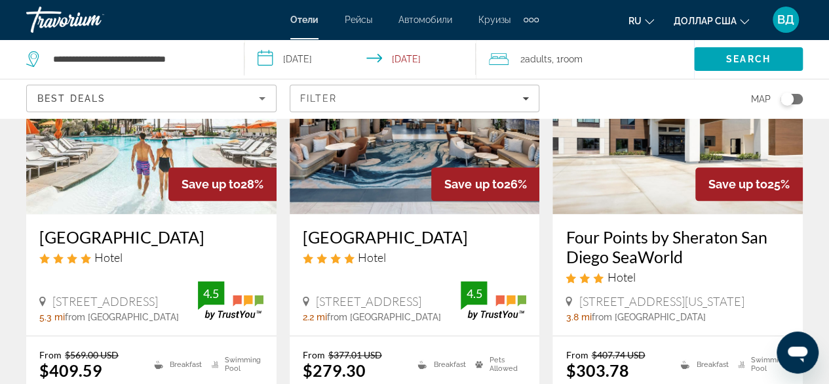
click at [104, 227] on h3 "San Diego Mission Bay Resort" at bounding box center [151, 237] width 224 height 20
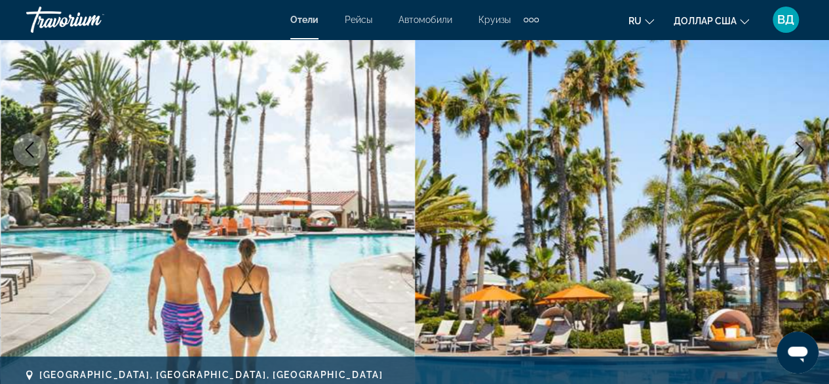
scroll to position [202, 0]
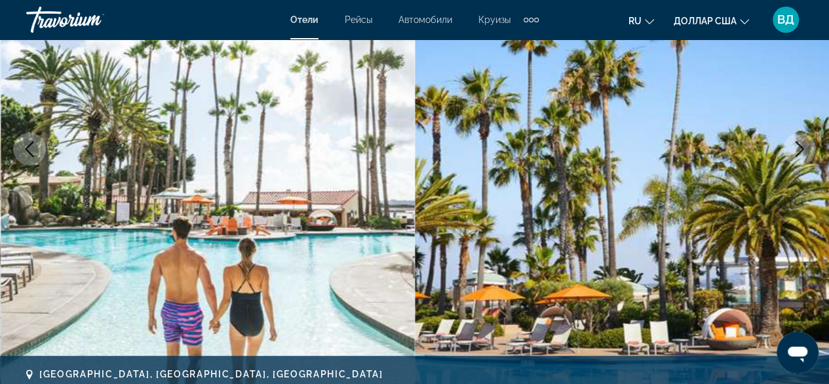
click at [800, 153] on icon "Next image" at bounding box center [800, 149] width 16 height 16
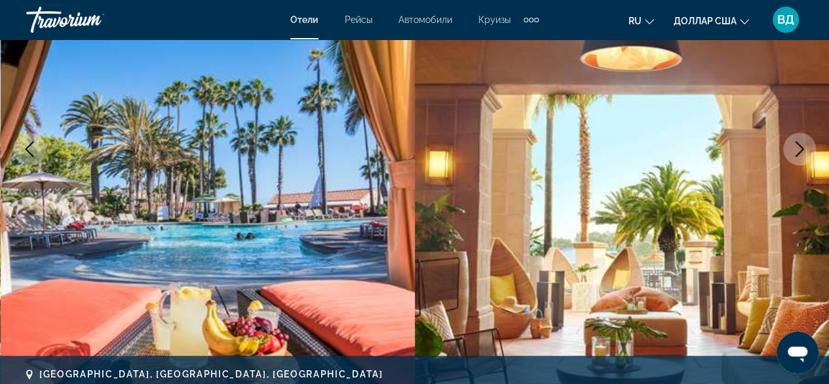
click at [800, 153] on icon "Next image" at bounding box center [800, 149] width 16 height 16
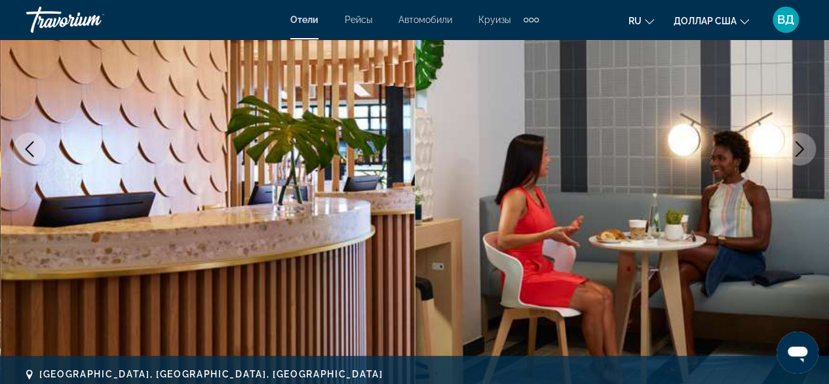
click at [800, 153] on icon "Next image" at bounding box center [800, 149] width 16 height 16
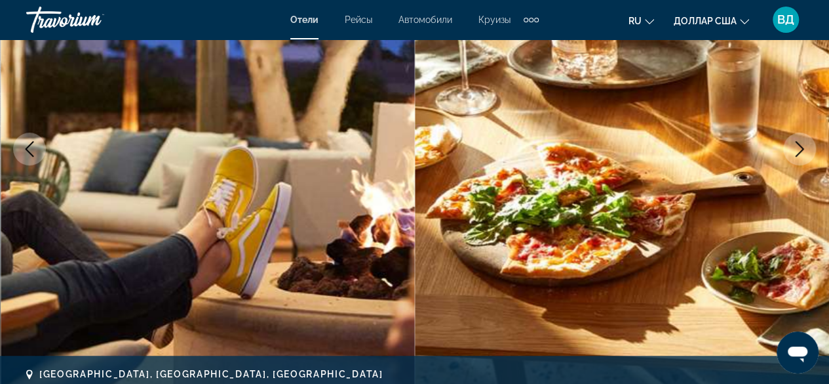
click at [800, 153] on icon "Next image" at bounding box center [800, 149] width 16 height 16
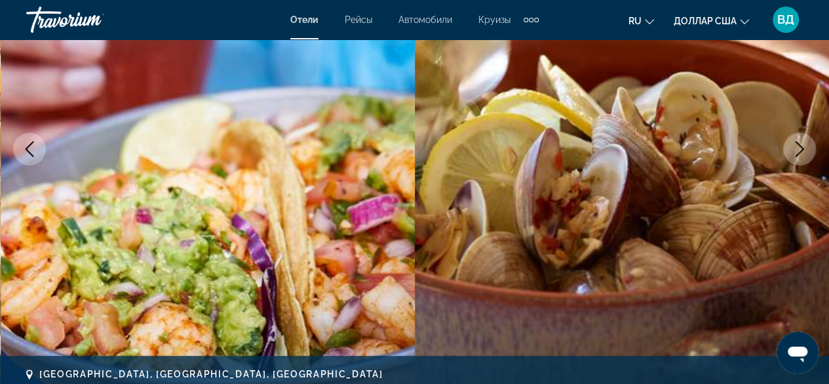
click at [800, 153] on icon "Next image" at bounding box center [800, 149] width 16 height 16
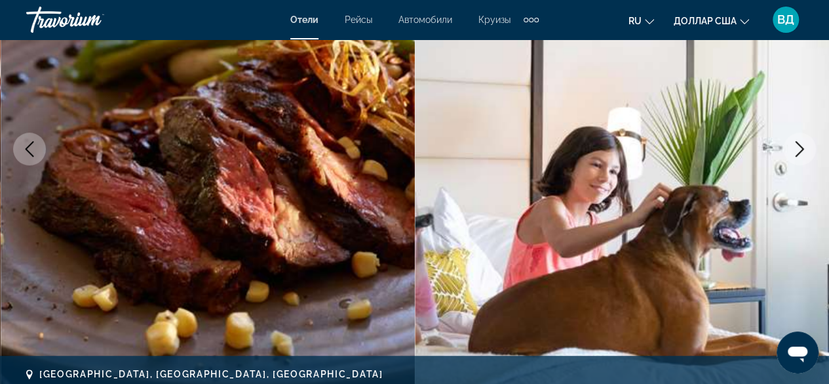
click at [793, 157] on button "Next image" at bounding box center [800, 148] width 33 height 33
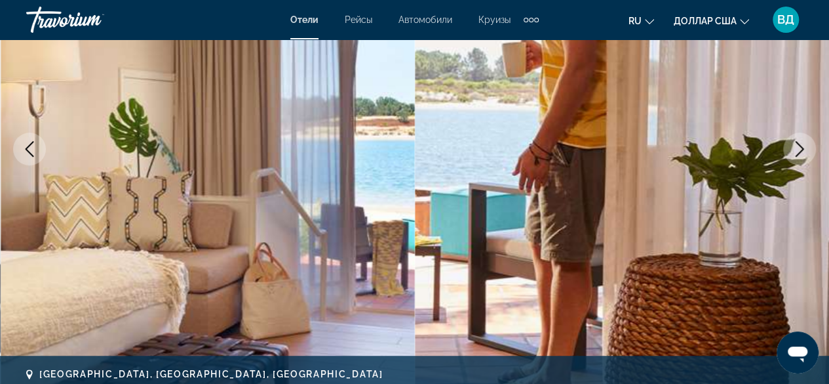
click at [793, 157] on button "Next image" at bounding box center [800, 148] width 33 height 33
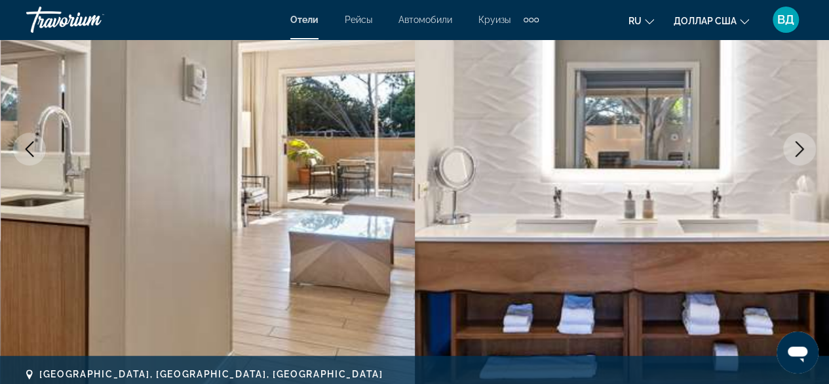
click at [793, 157] on button "Next image" at bounding box center [800, 148] width 33 height 33
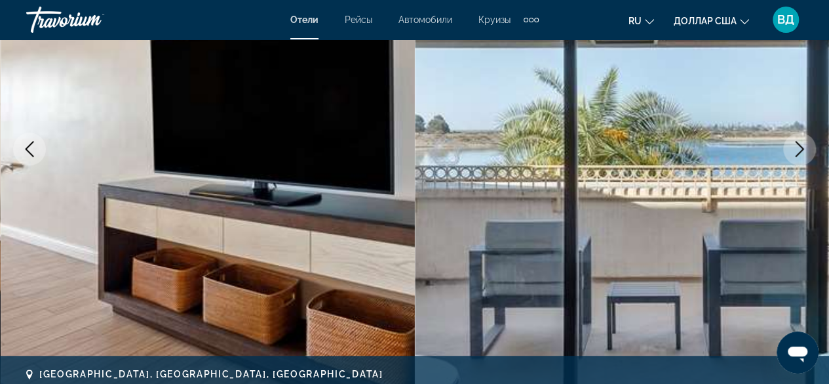
click at [793, 157] on button "Next image" at bounding box center [800, 148] width 33 height 33
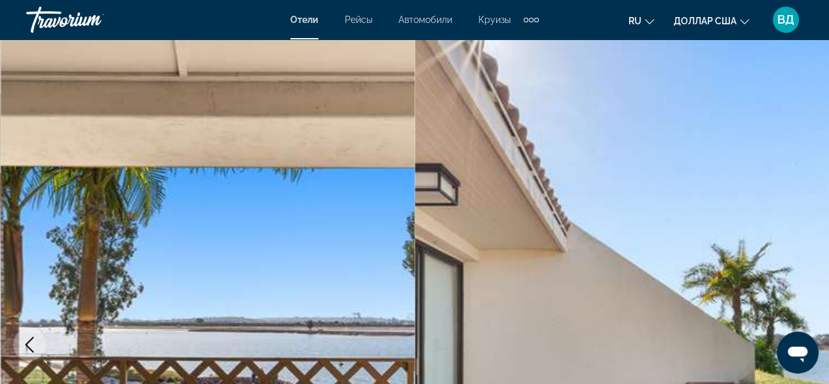
scroll to position [4, 0]
